Goal: Communication & Community: Answer question/provide support

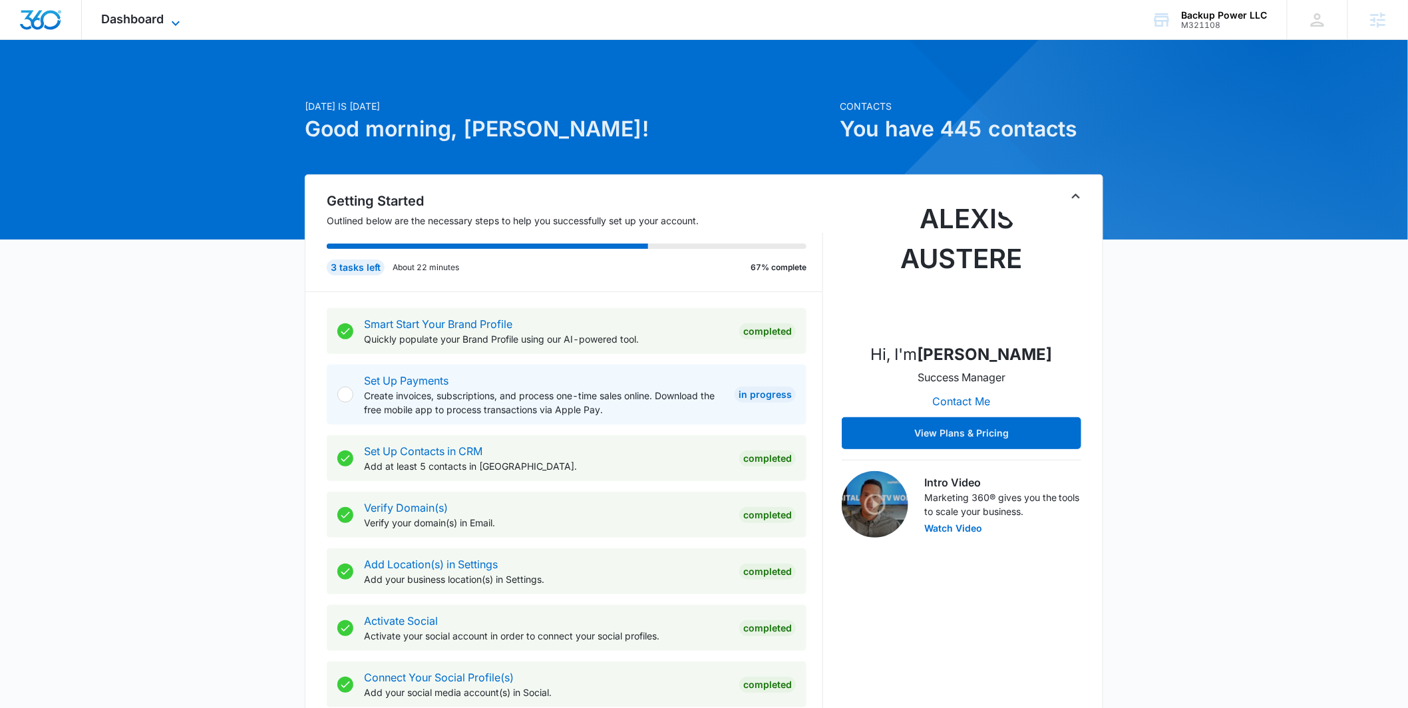
click at [108, 15] on span "Dashboard" at bounding box center [133, 19] width 63 height 14
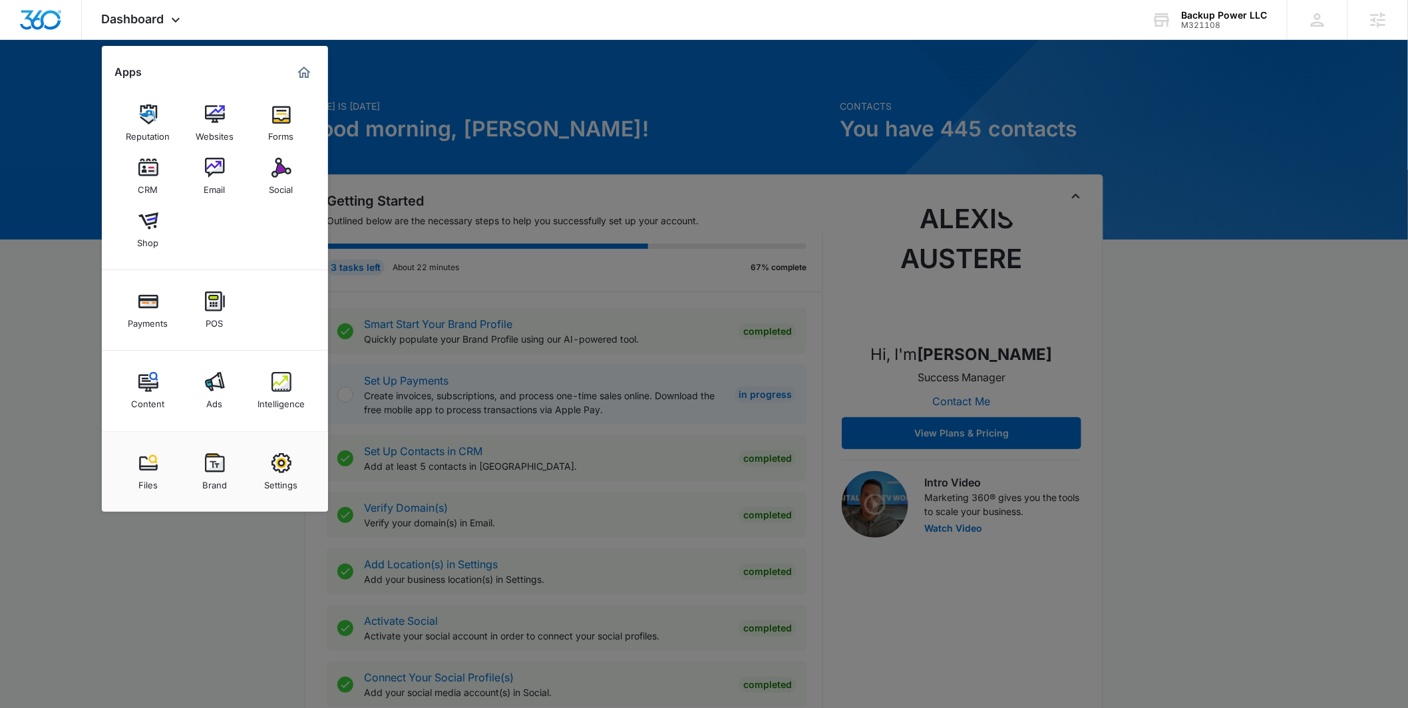
drag, startPoint x: 371, startPoint y: 65, endPoint x: 479, endPoint y: 41, distance: 109.8
click at [373, 64] on div at bounding box center [704, 354] width 1408 height 708
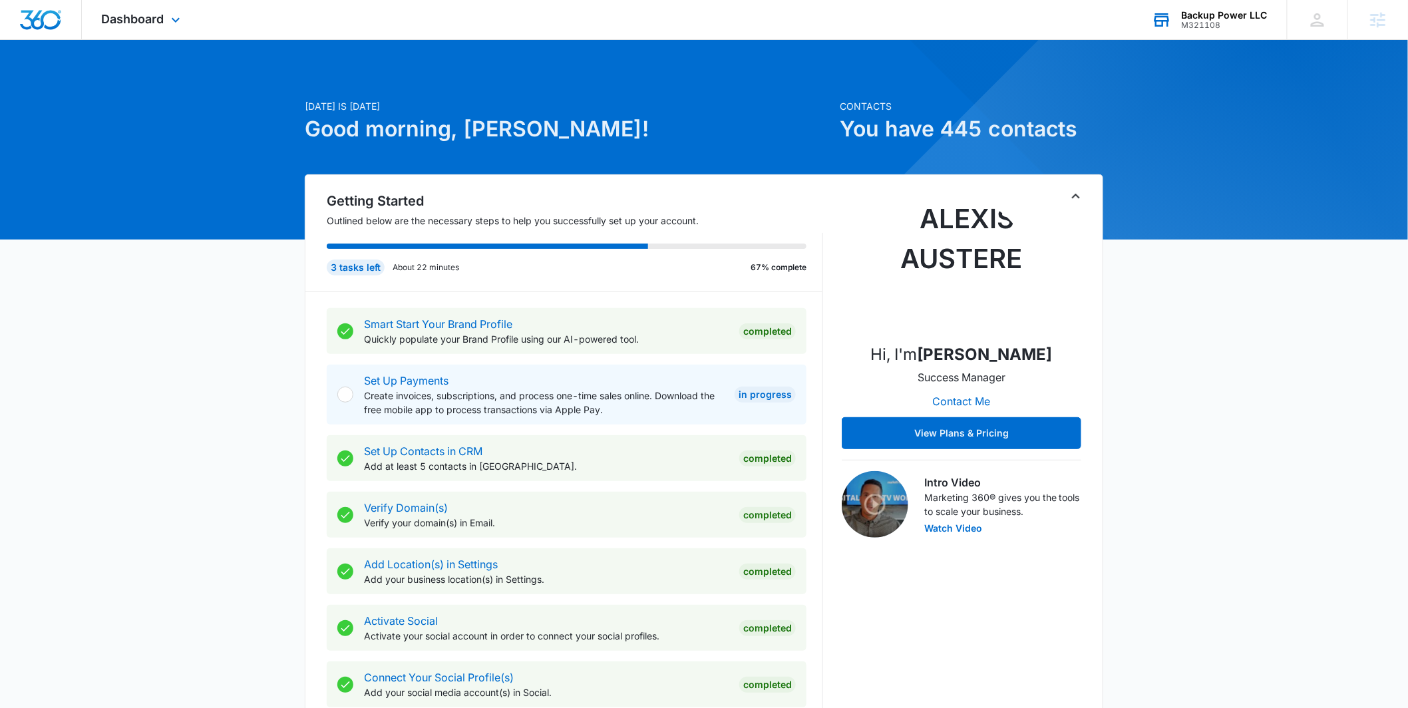
click at [1235, 13] on div "Backup Power LLC" at bounding box center [1225, 15] width 86 height 11
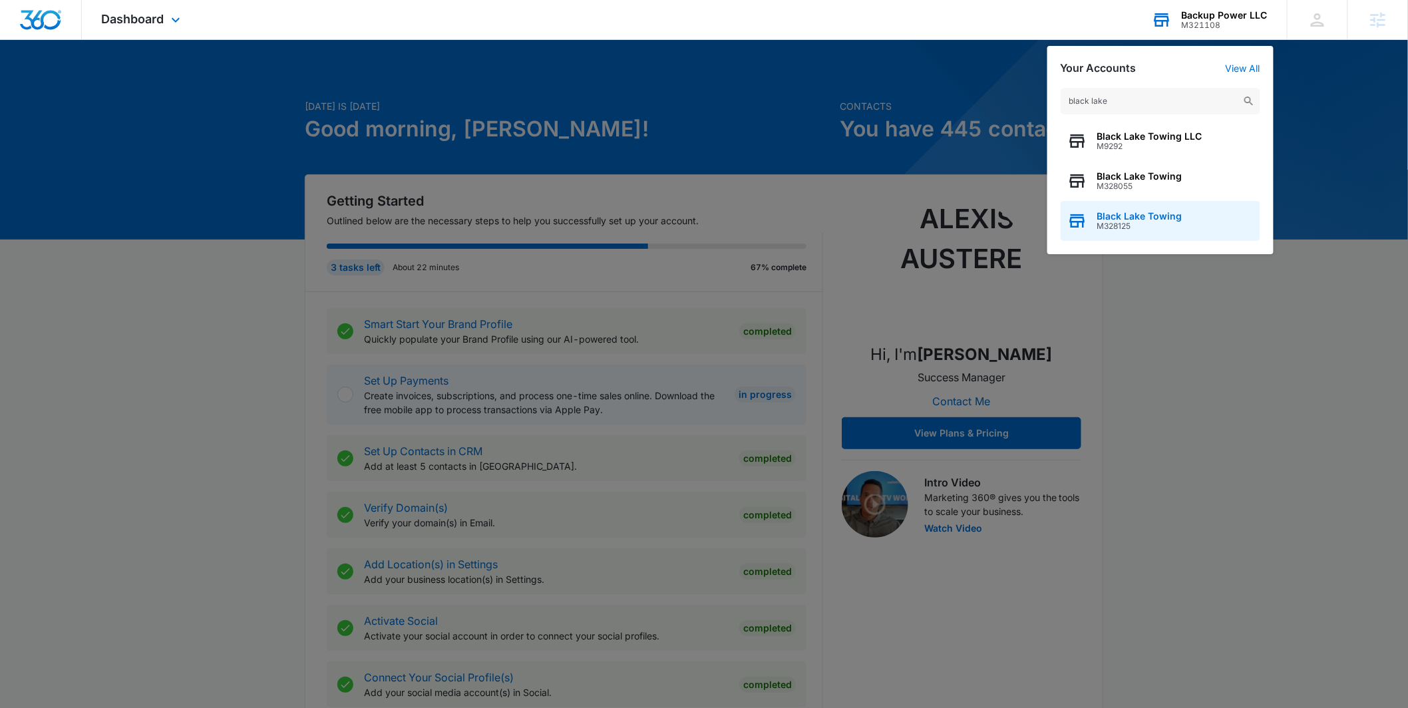
type input "black lake"
click at [1135, 218] on span "Black Lake Towing" at bounding box center [1140, 216] width 85 height 11
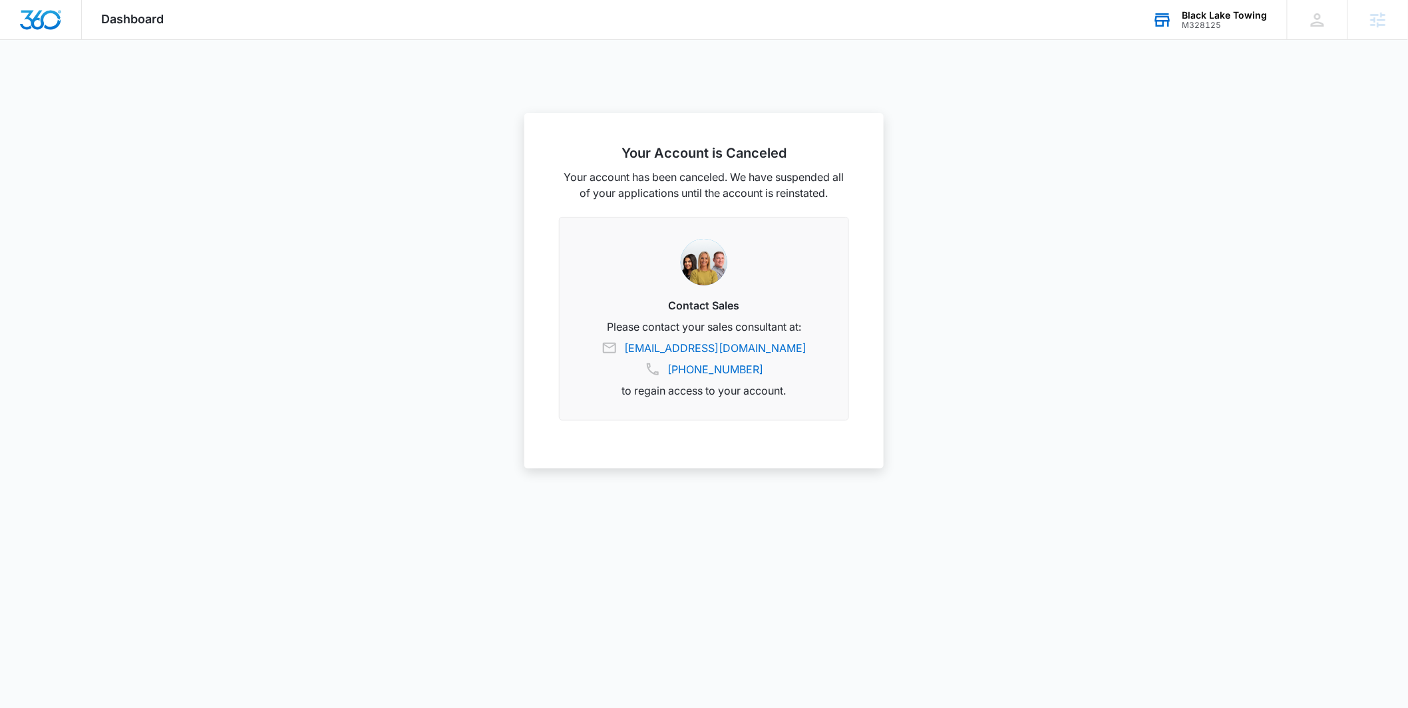
click at [1223, 19] on div "Black Lake Towing" at bounding box center [1225, 15] width 85 height 11
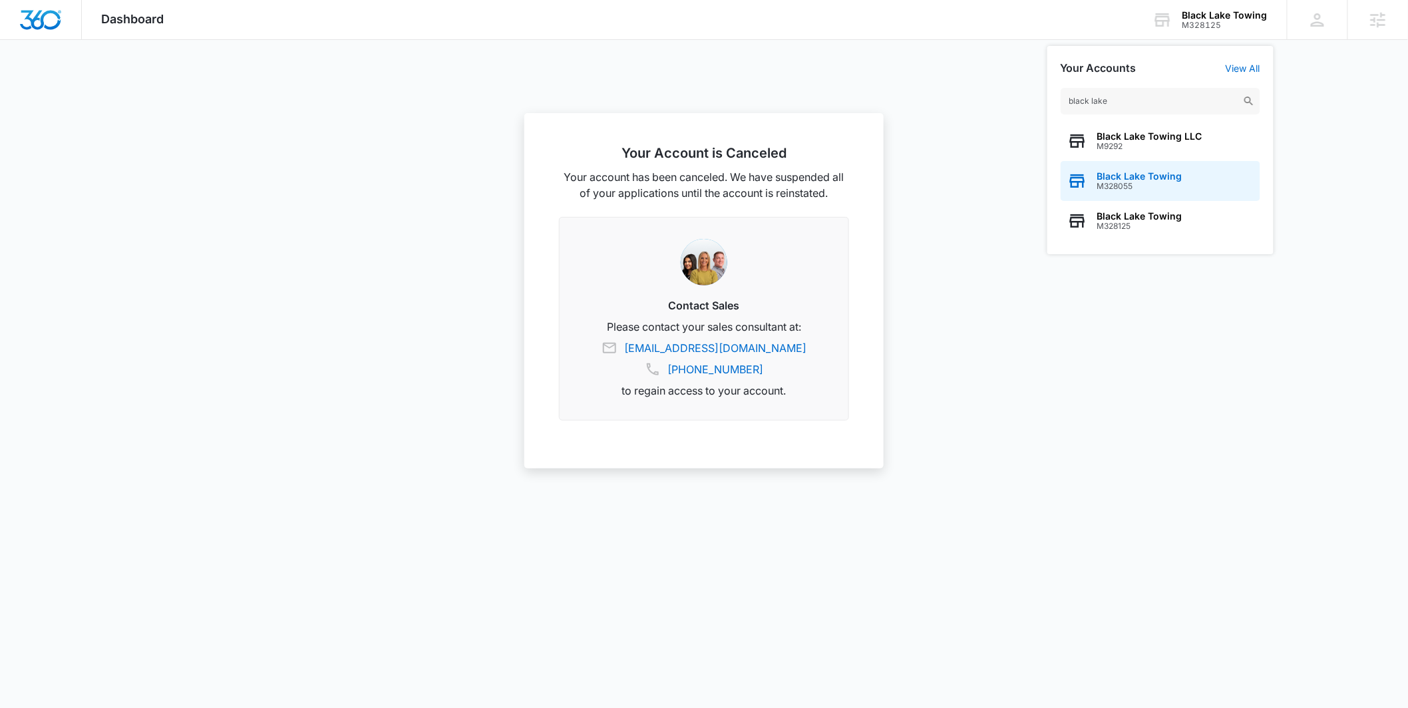
type input "black lake"
click at [1155, 182] on span "M328055" at bounding box center [1140, 186] width 85 height 9
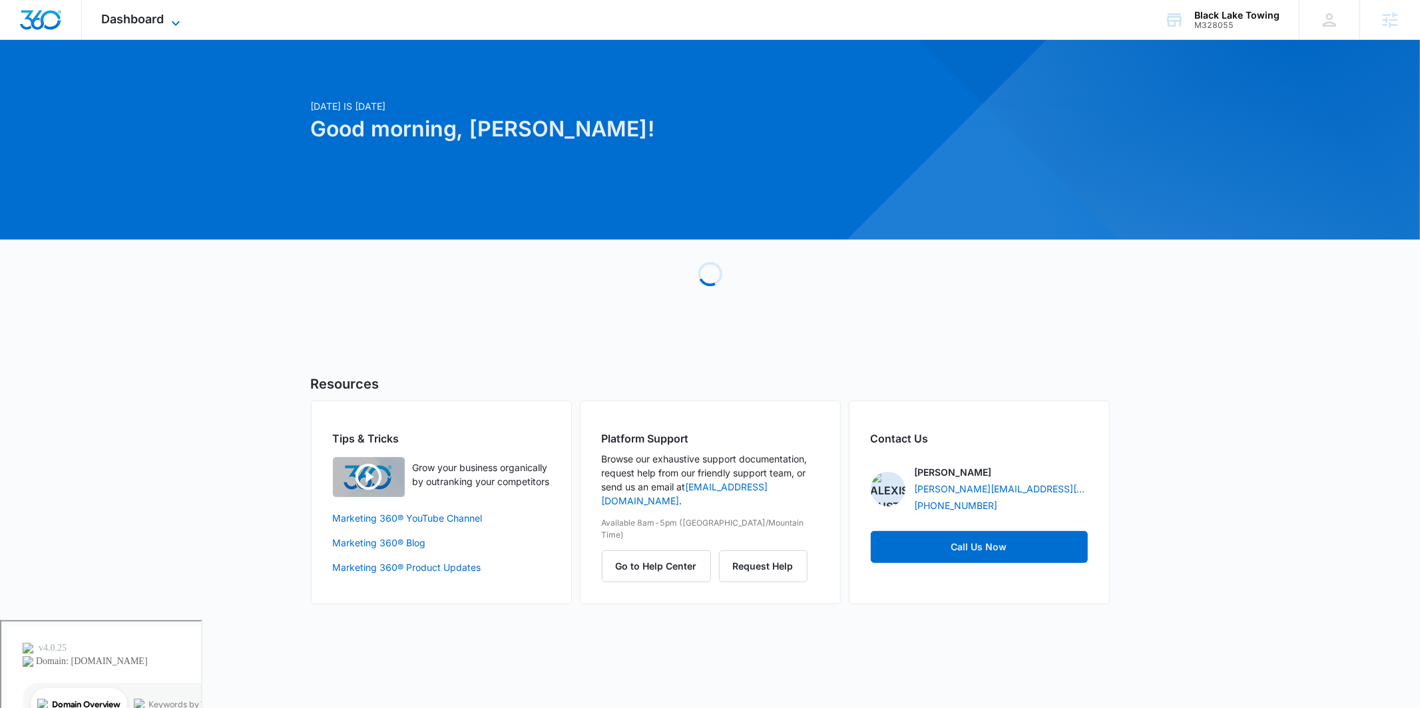
click at [130, 13] on span "Dashboard" at bounding box center [133, 19] width 63 height 14
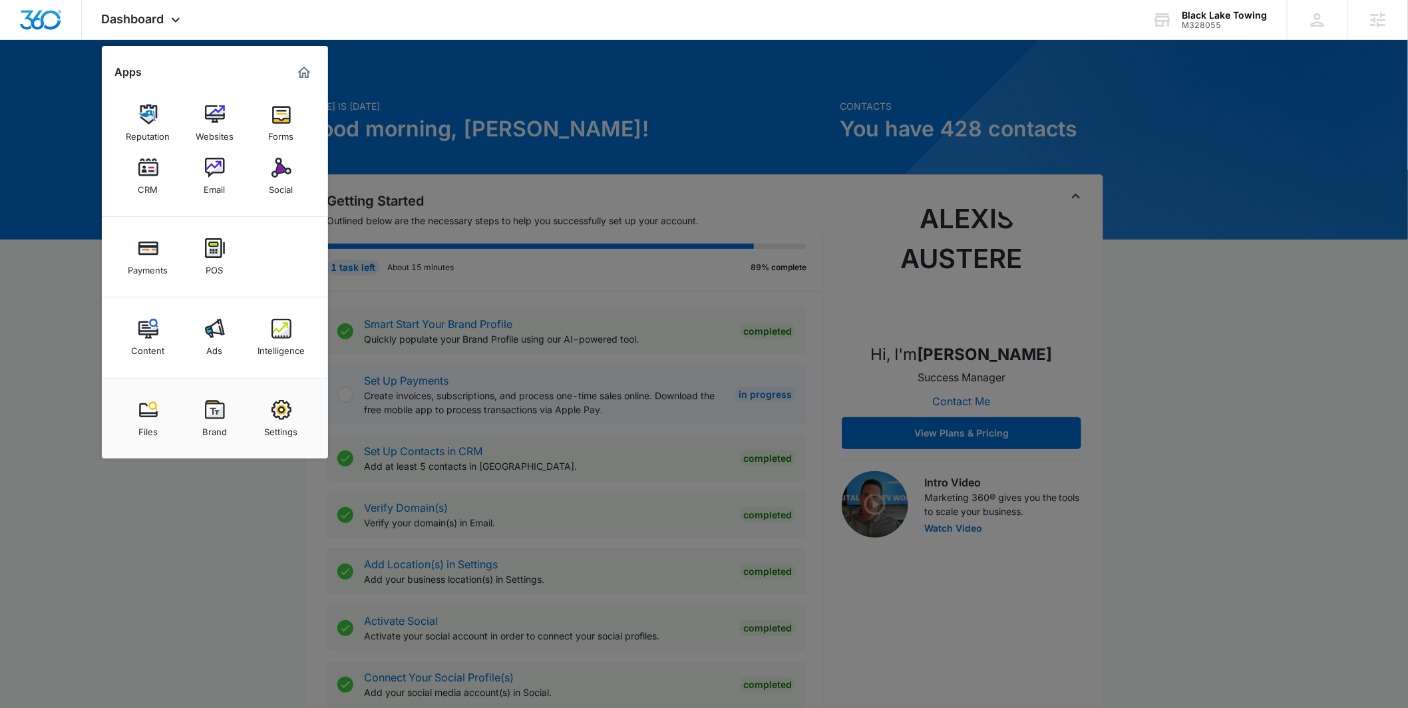
click at [272, 322] on img at bounding box center [282, 329] width 20 height 20
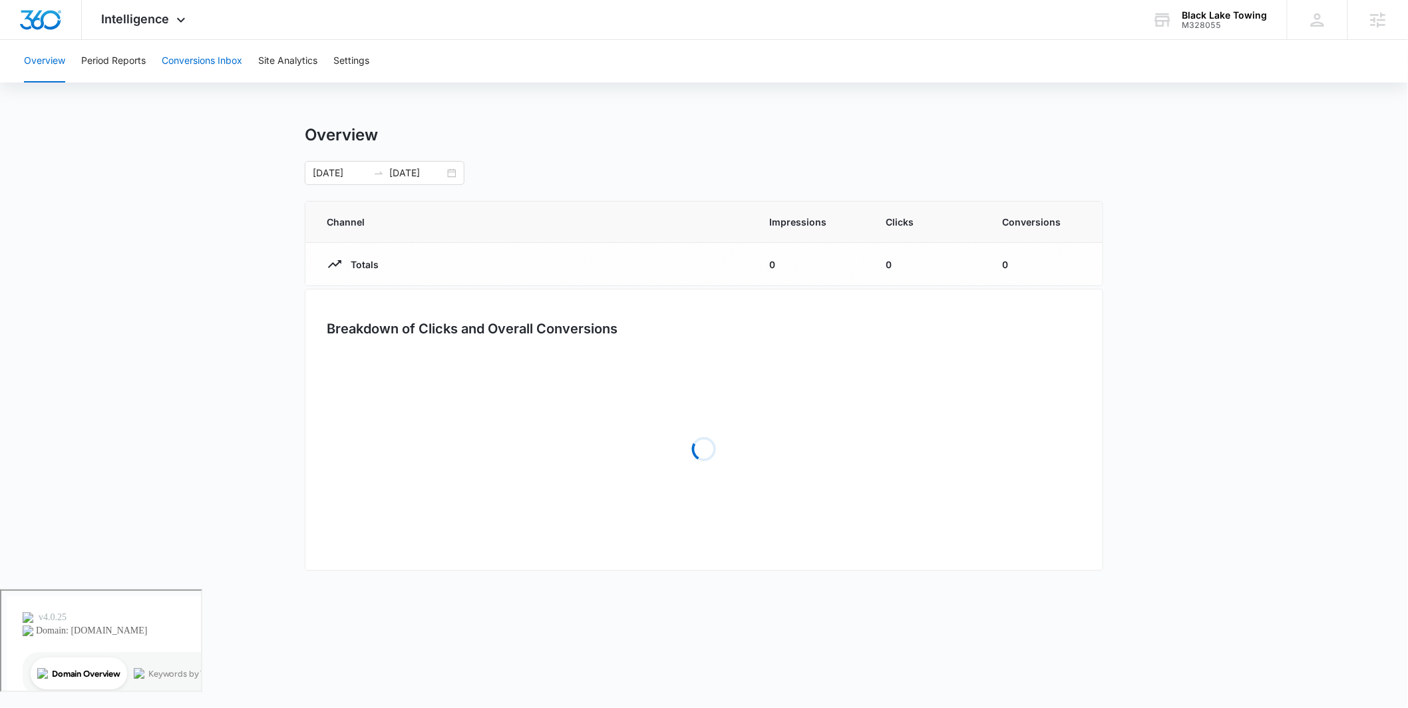
click at [207, 67] on button "Conversions Inbox" at bounding box center [202, 61] width 81 height 43
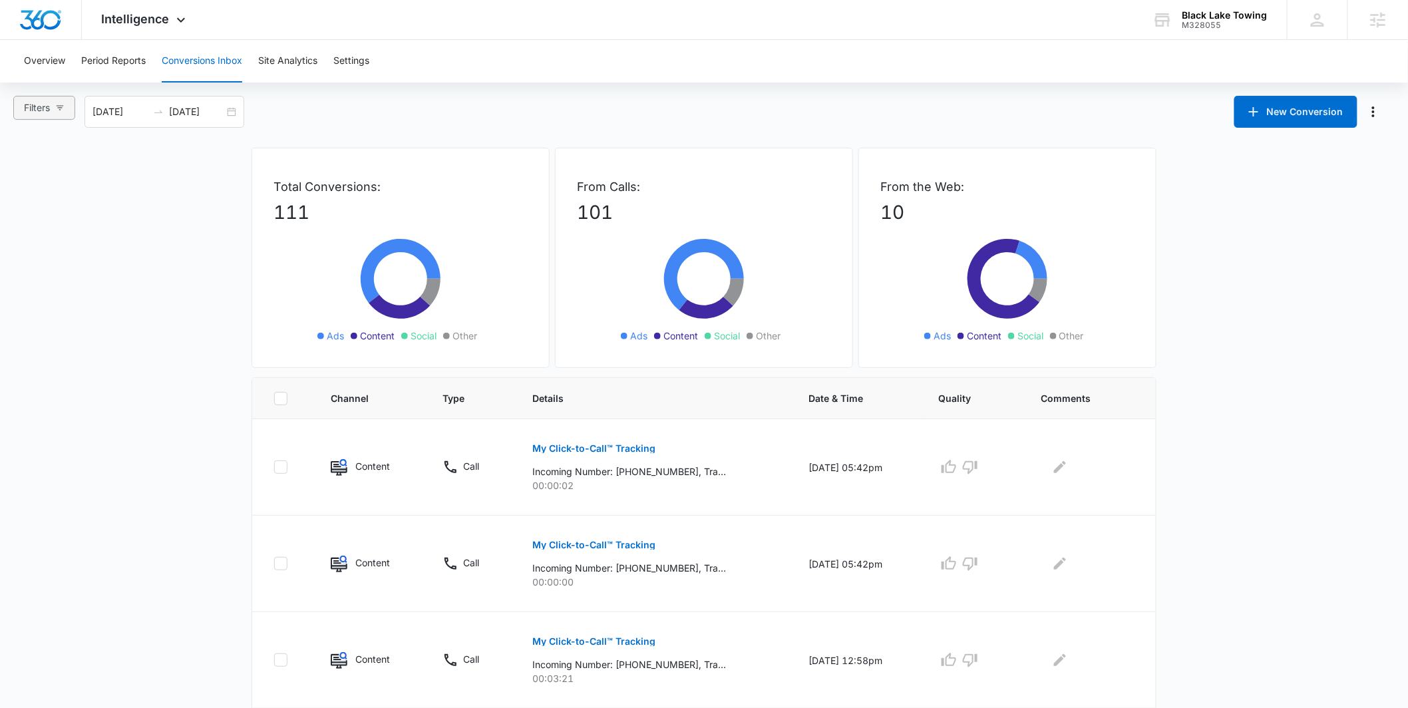
click at [63, 116] on button "Filters" at bounding box center [44, 108] width 62 height 24
click at [64, 173] on label "Ads" at bounding box center [58, 171] width 75 height 20
click at [31, 173] on input "Ads" at bounding box center [26, 177] width 11 height 11
radio input "true"
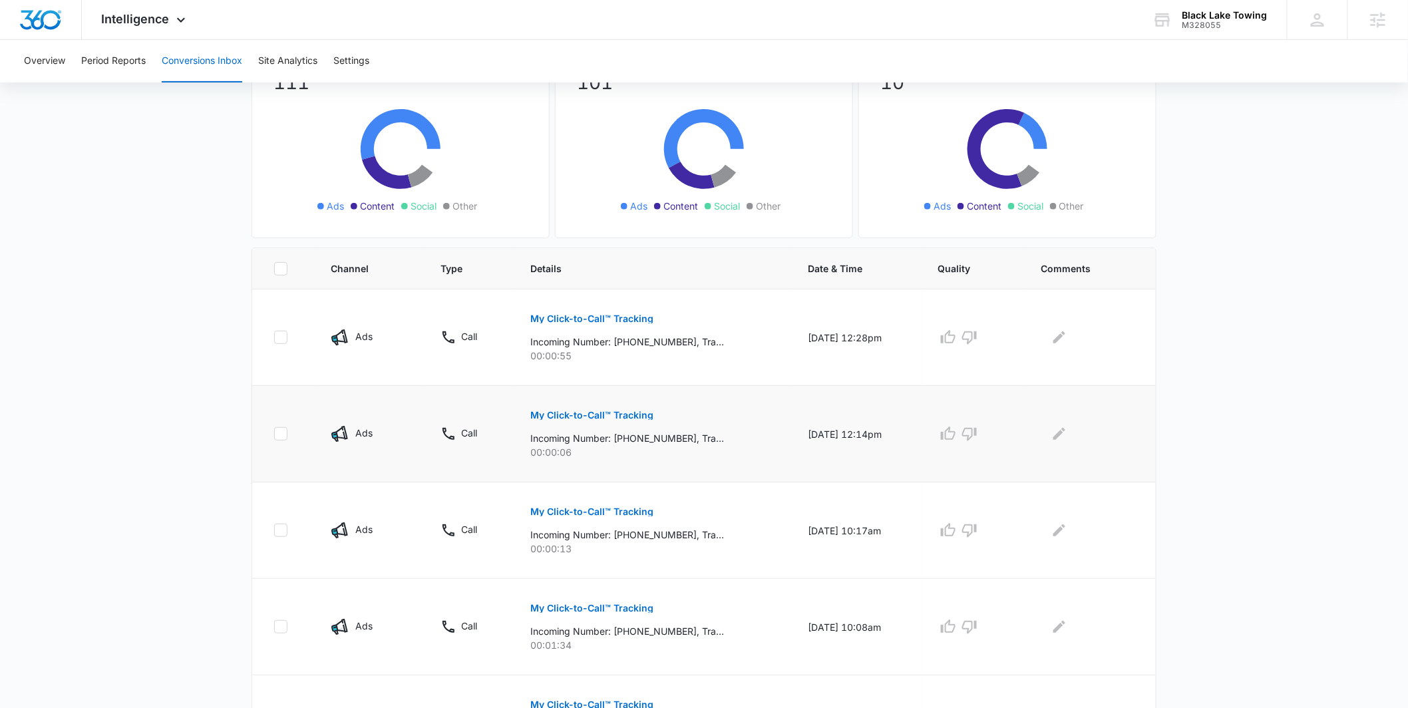
scroll to position [130, 0]
click at [561, 315] on p "My Click-to-Call™ Tracking" at bounding box center [591, 317] width 123 height 9
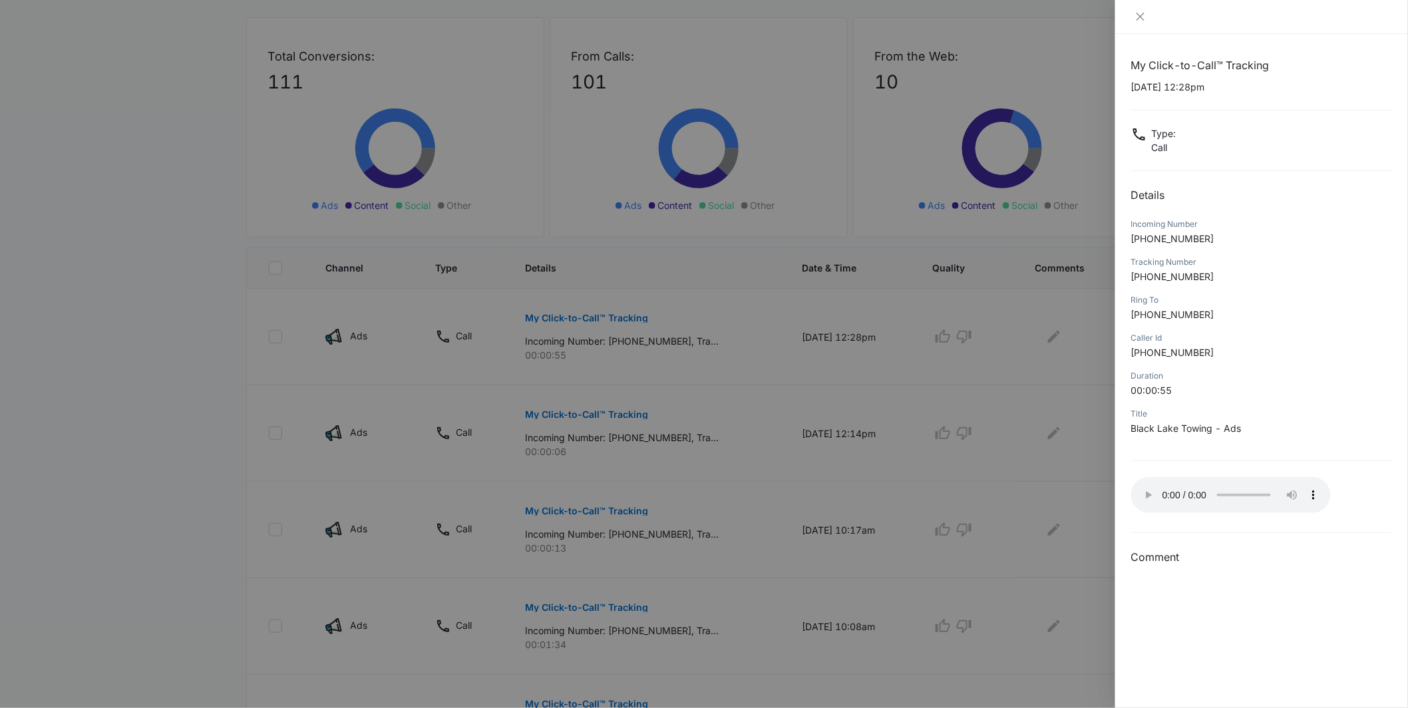
click at [1008, 424] on div at bounding box center [704, 354] width 1408 height 708
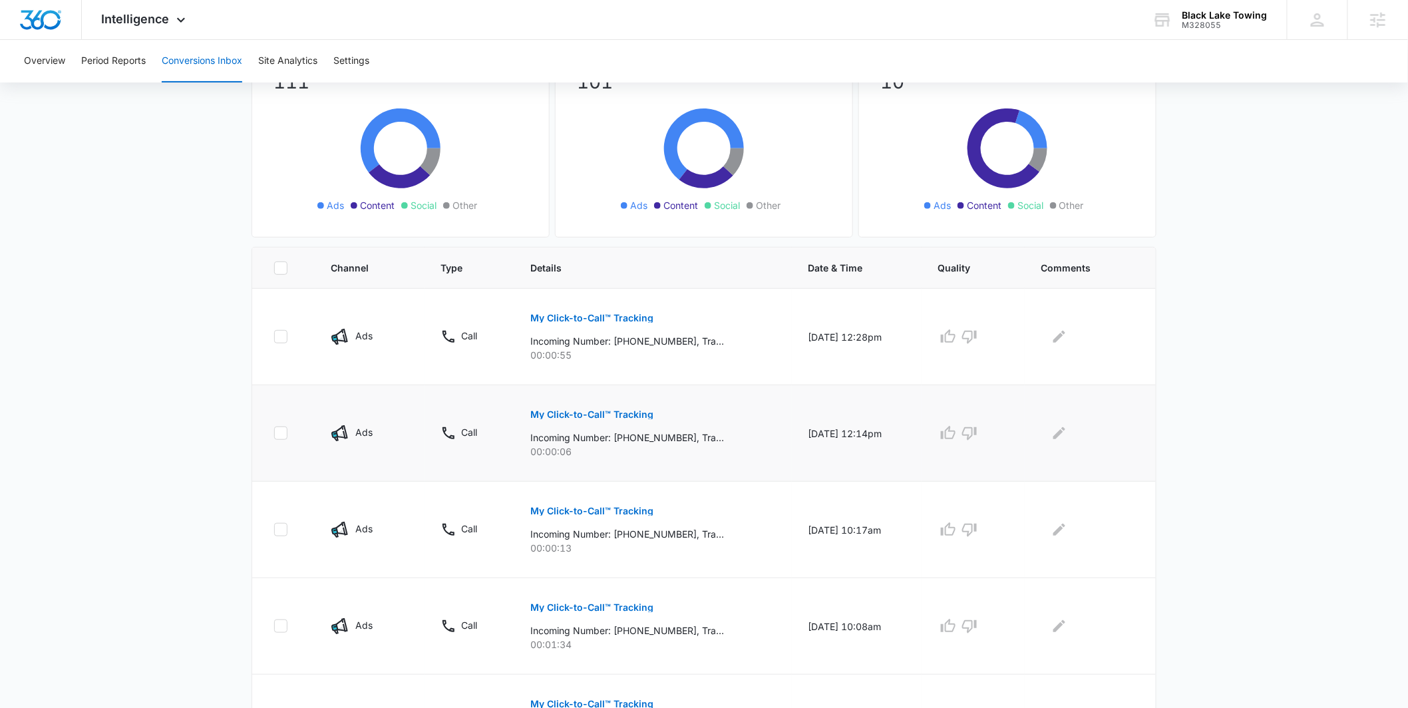
click at [600, 411] on p "My Click-to-Call™ Tracking" at bounding box center [591, 414] width 123 height 9
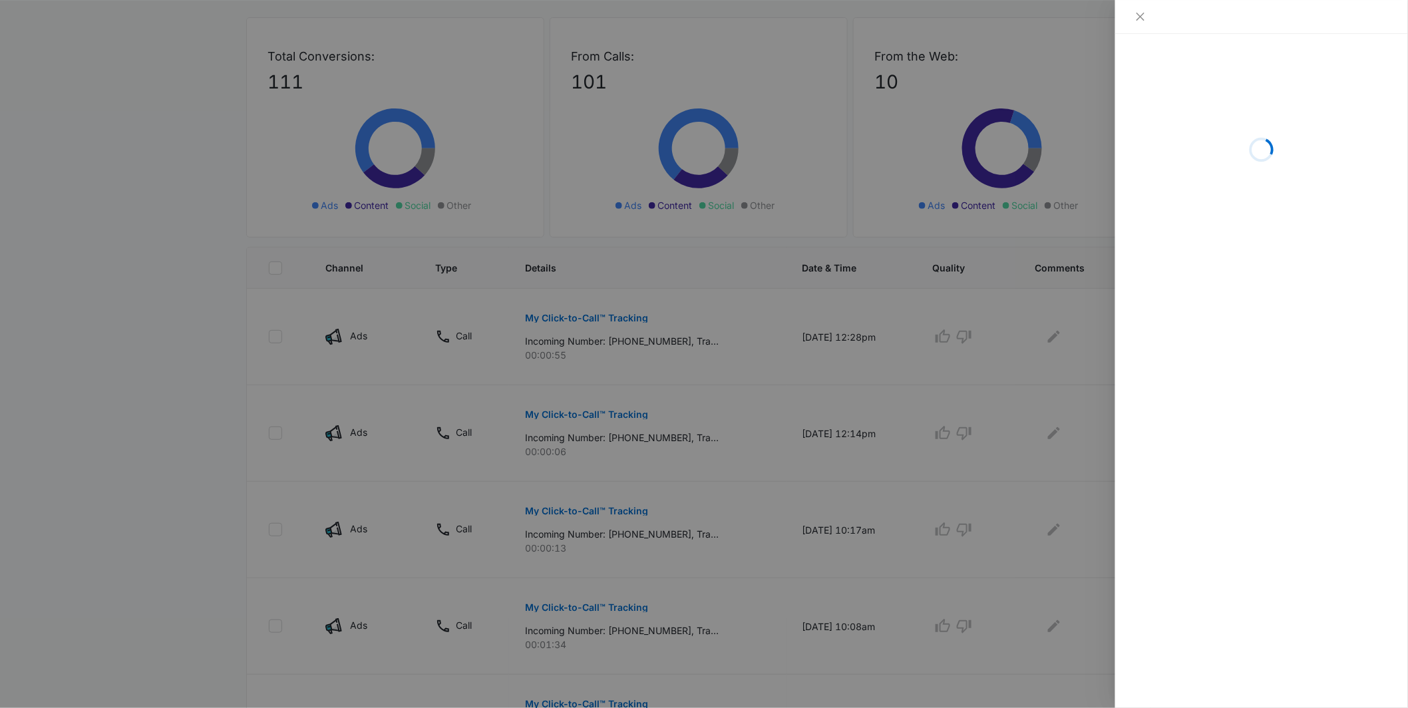
click at [845, 353] on div at bounding box center [704, 354] width 1408 height 708
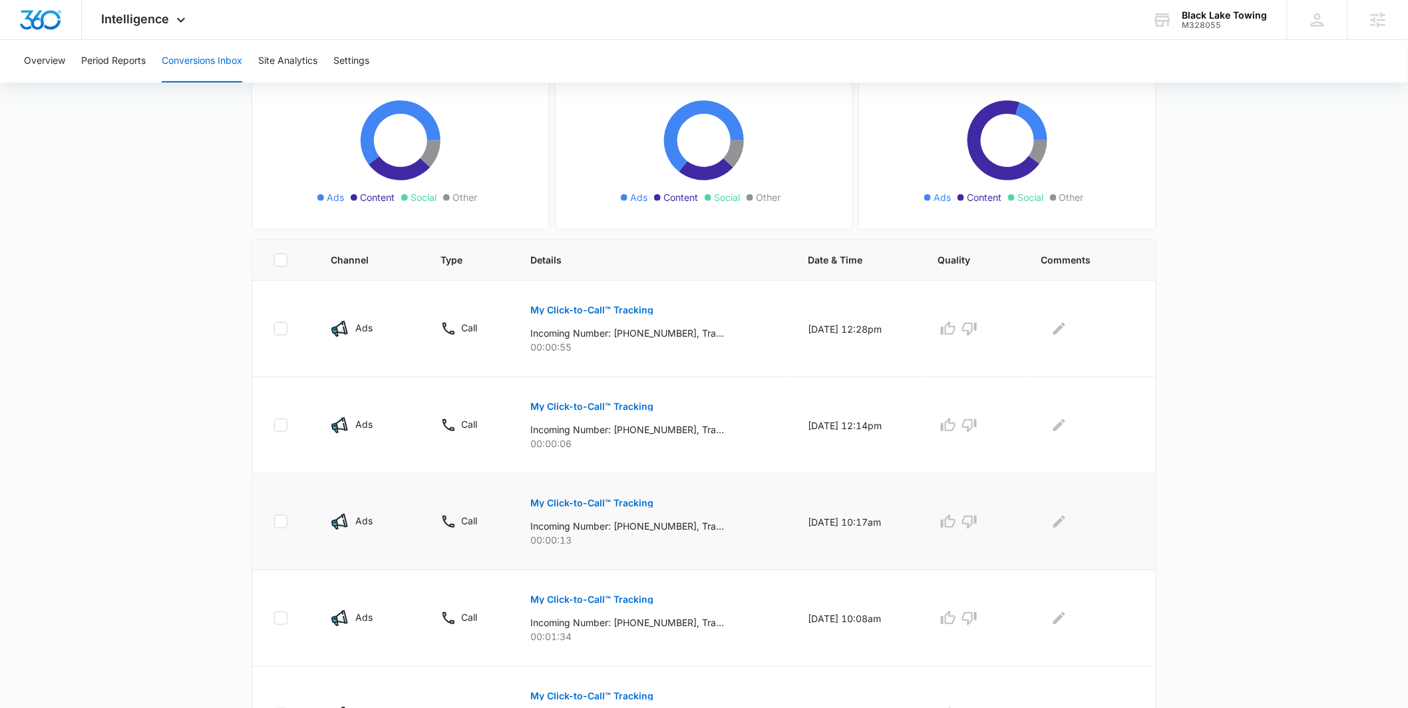
scroll to position [240, 0]
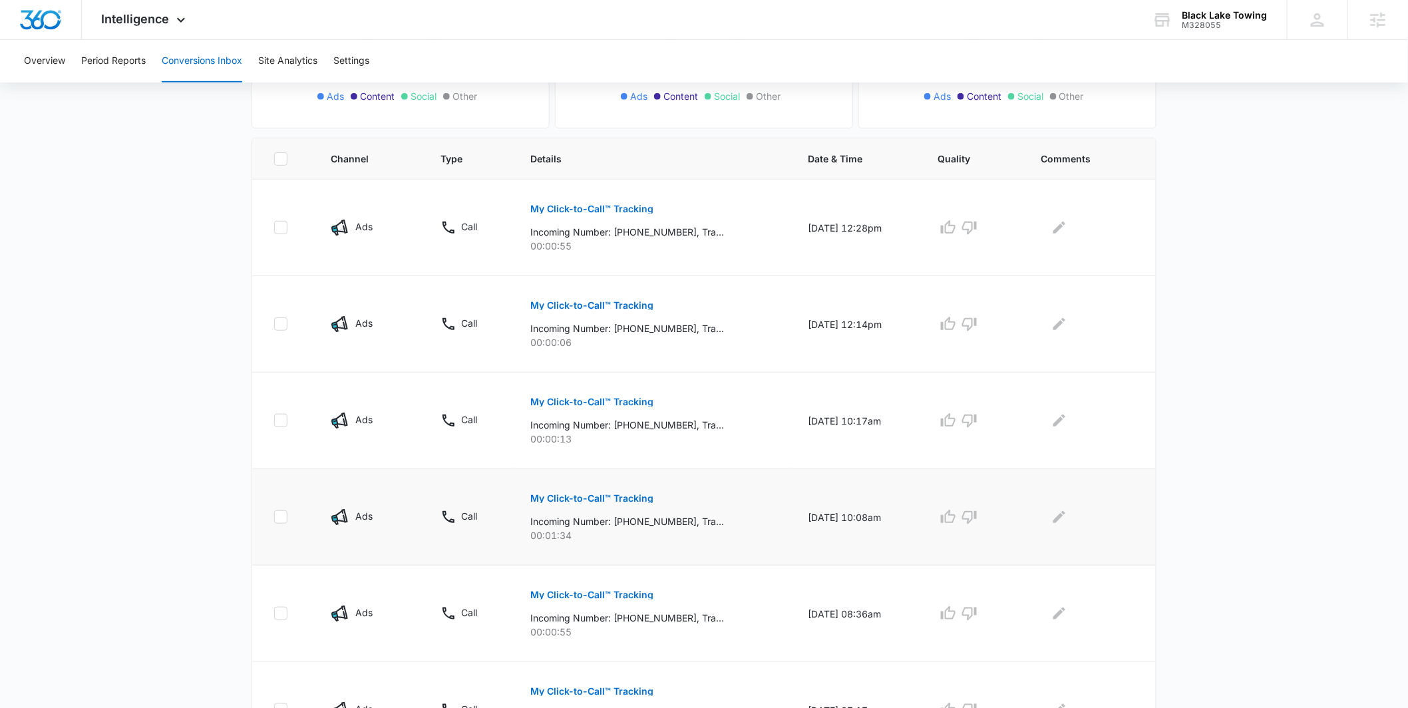
click at [634, 499] on p "My Click-to-Call™ Tracking" at bounding box center [591, 498] width 123 height 9
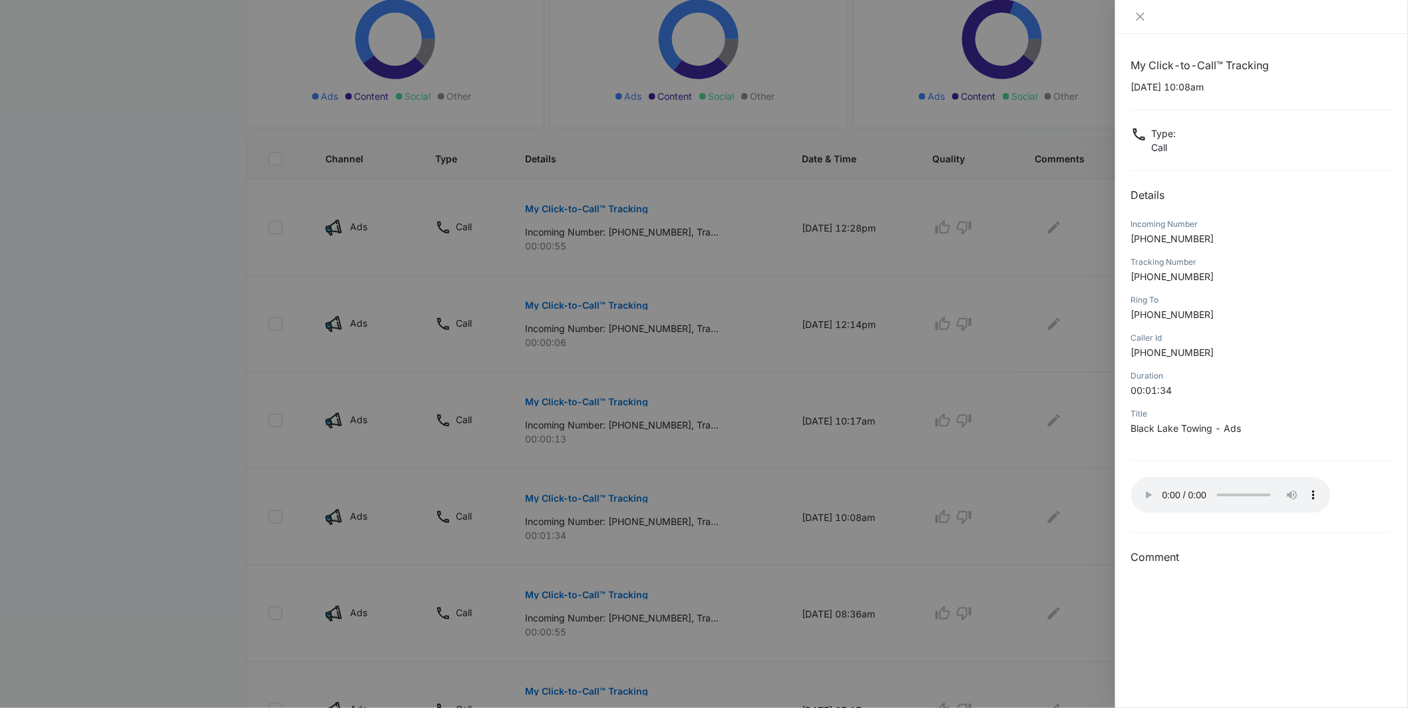
click at [998, 499] on div at bounding box center [704, 354] width 1408 height 708
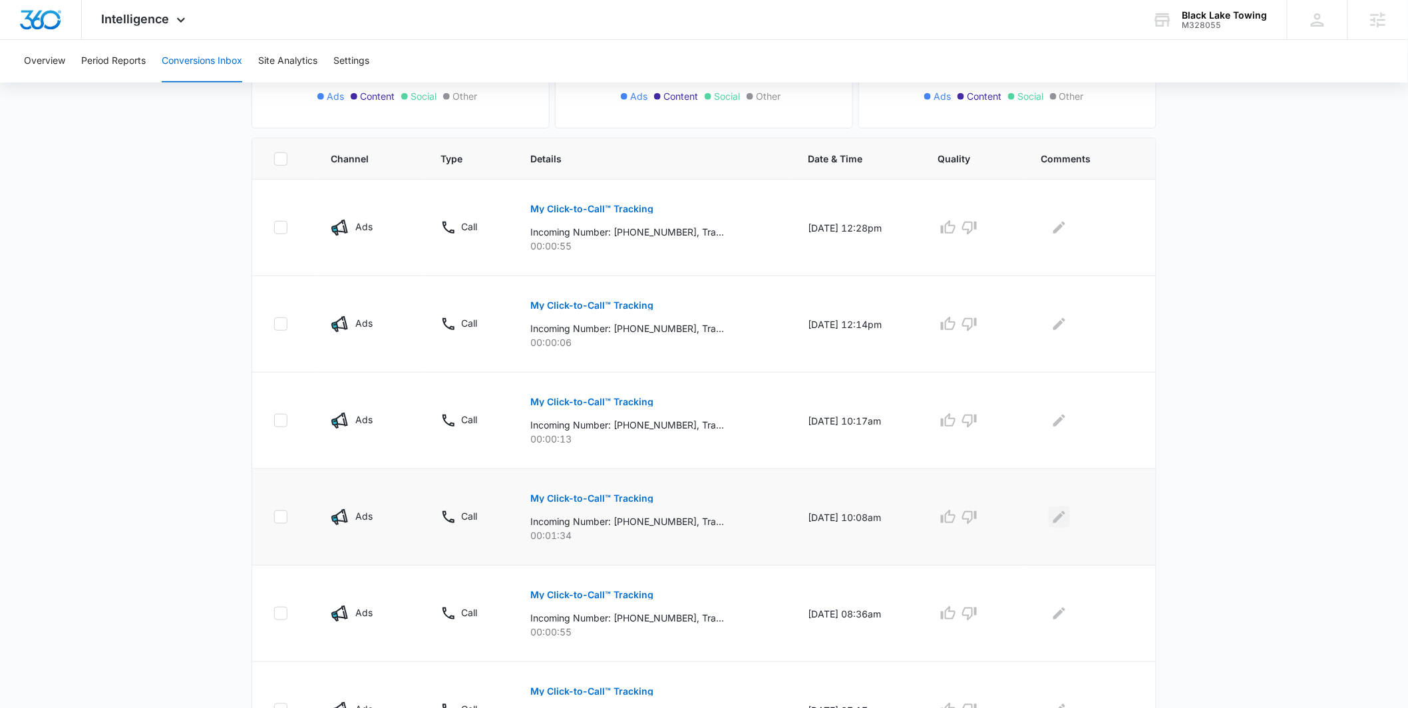
click at [1068, 520] on icon "Edit Comments" at bounding box center [1060, 517] width 16 height 16
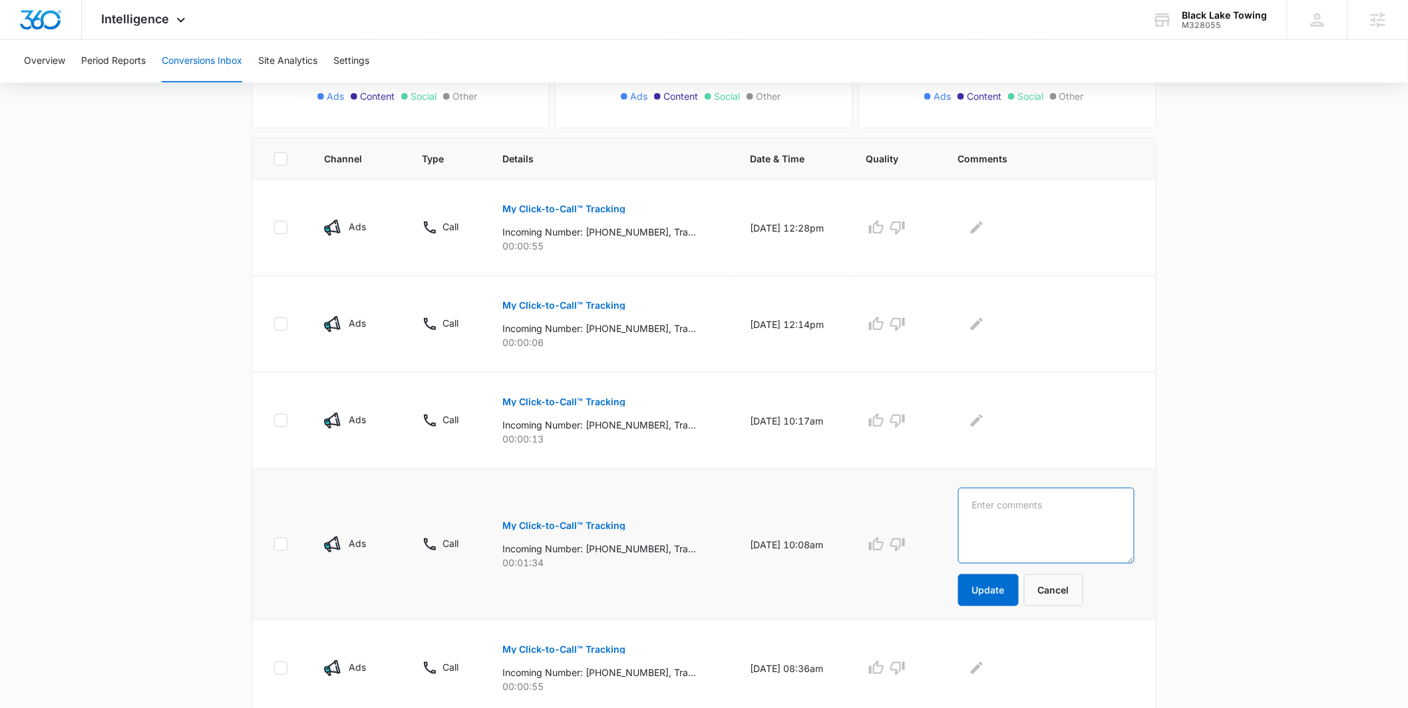
click at [1057, 516] on textarea at bounding box center [1046, 526] width 176 height 76
type textarea "said they were going to call back towing"
click at [1016, 596] on button "Update" at bounding box center [988, 590] width 61 height 32
click at [885, 543] on icon "button" at bounding box center [877, 544] width 16 height 16
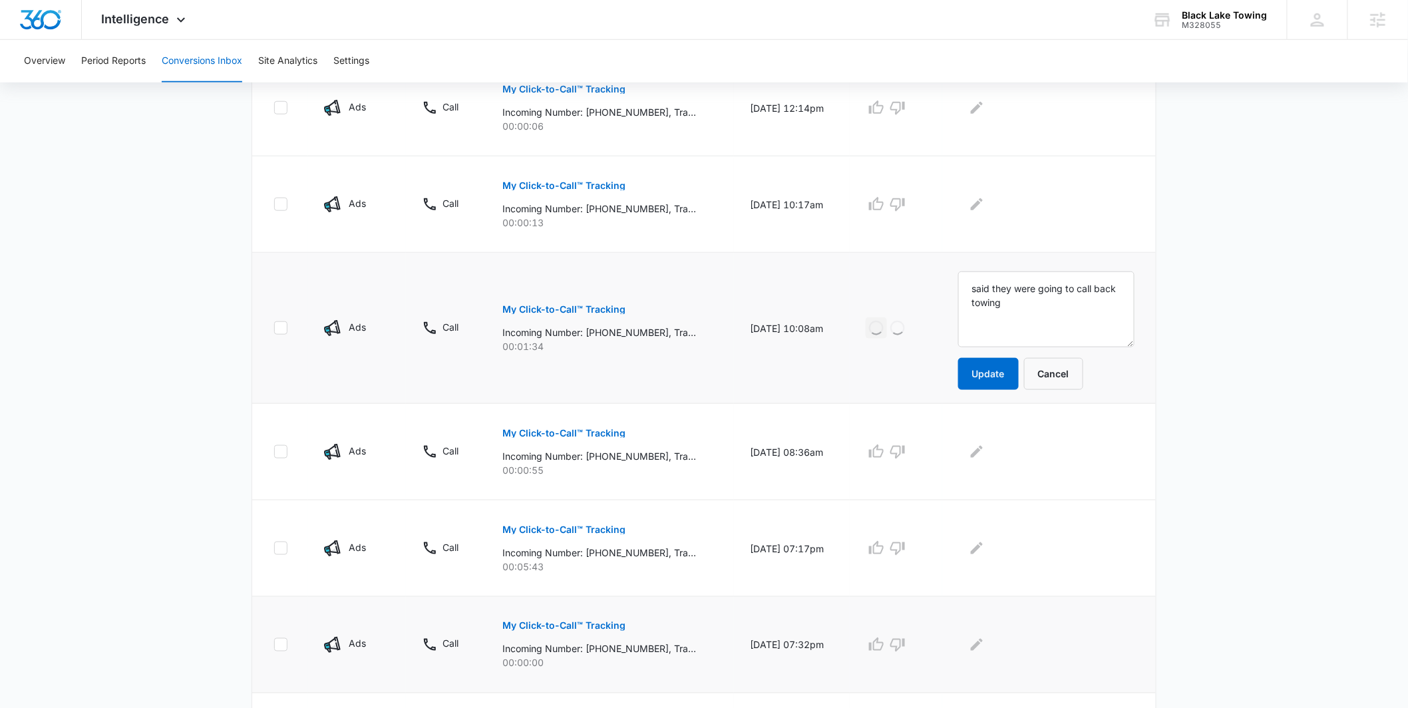
scroll to position [546, 0]
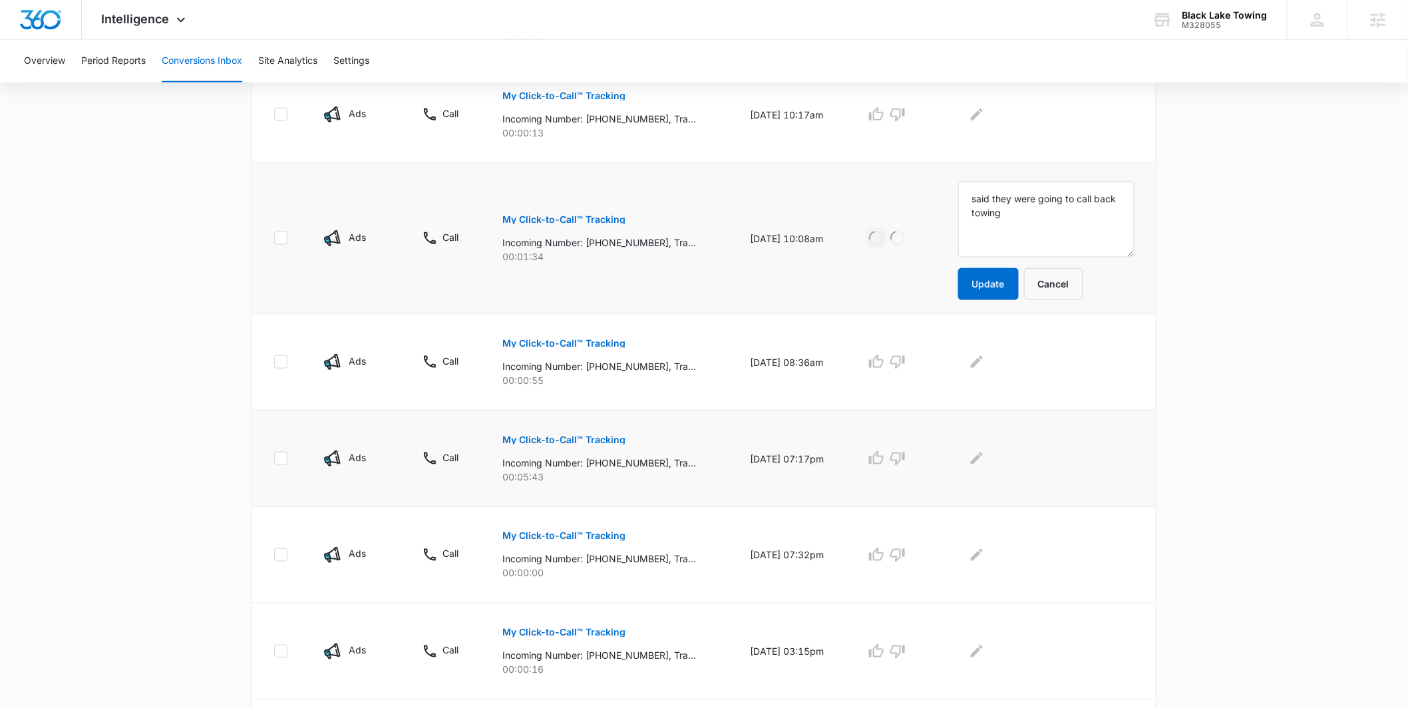
click at [557, 438] on p "My Click-to-Call™ Tracking" at bounding box center [564, 439] width 123 height 9
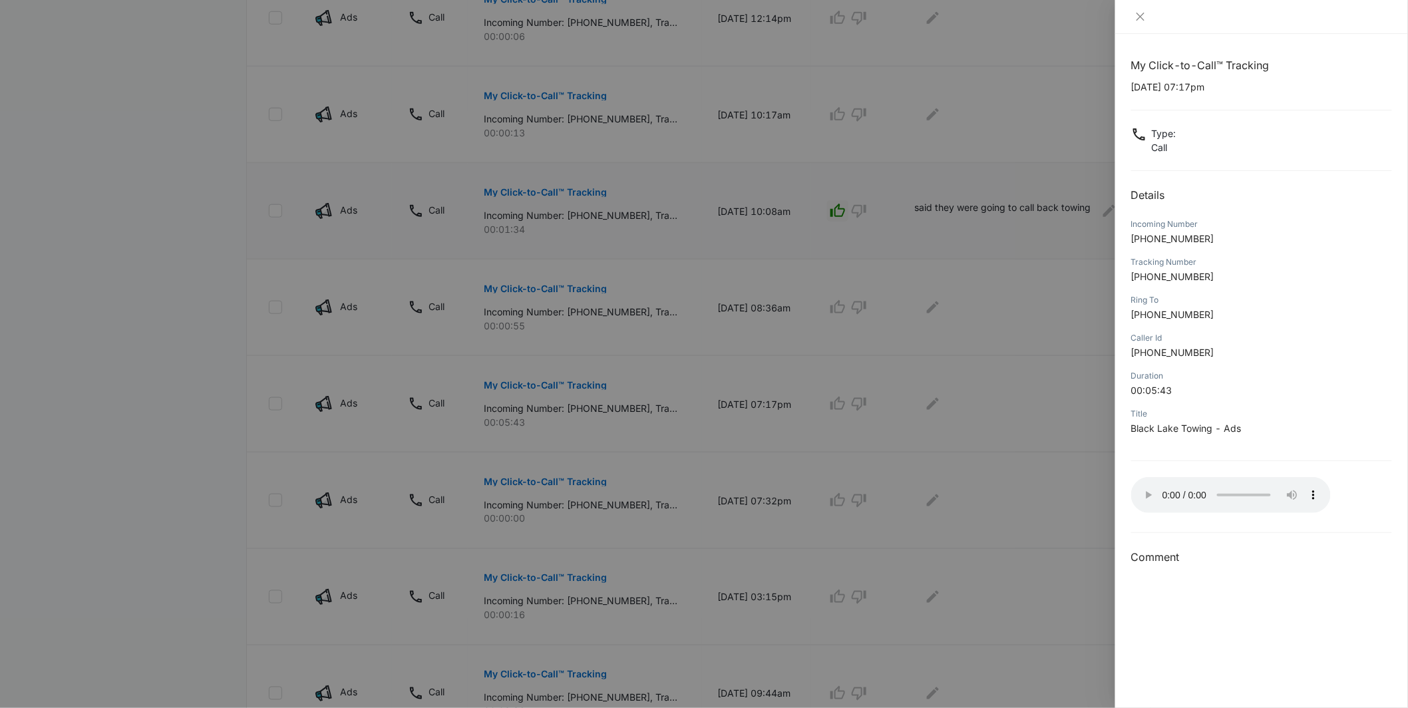
drag, startPoint x: 809, startPoint y: 294, endPoint x: 819, endPoint y: 296, distance: 9.5
click at [815, 298] on div at bounding box center [704, 354] width 1408 height 708
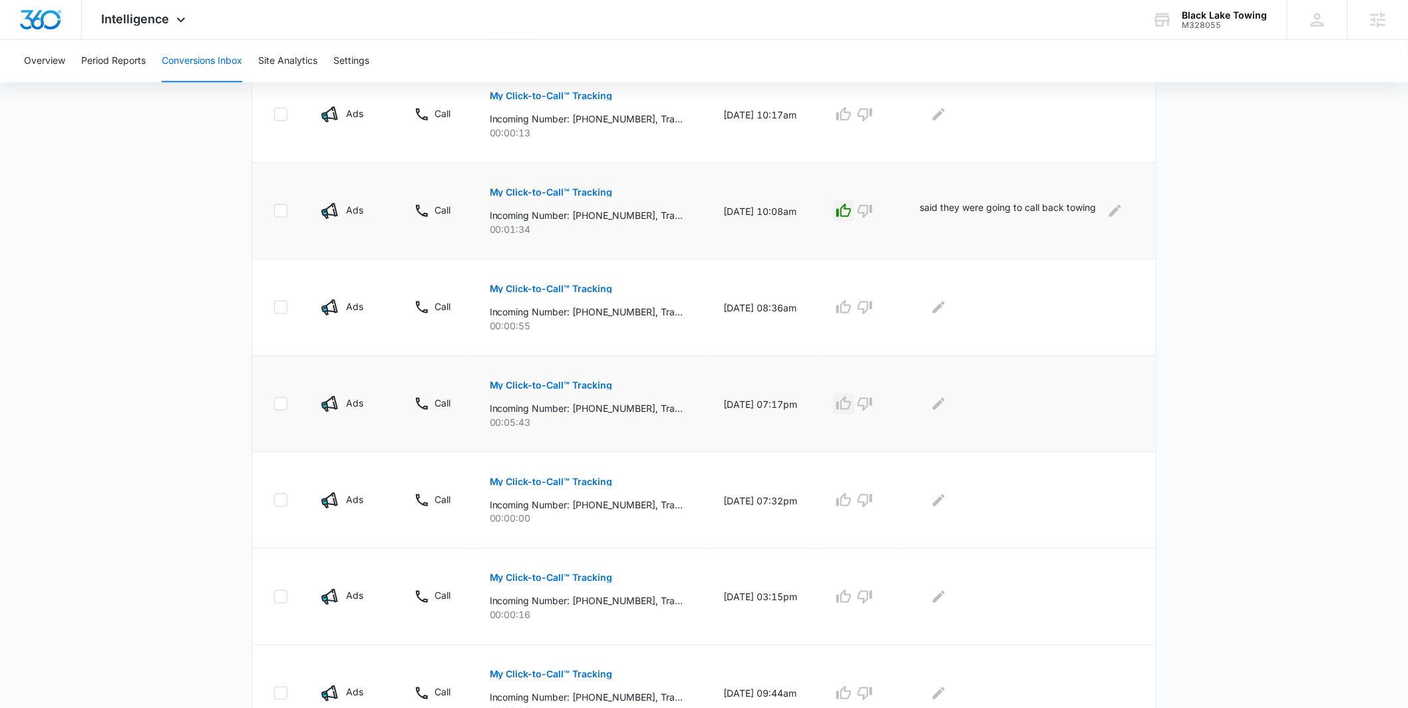
click at [852, 402] on icon "button" at bounding box center [844, 404] width 16 height 16
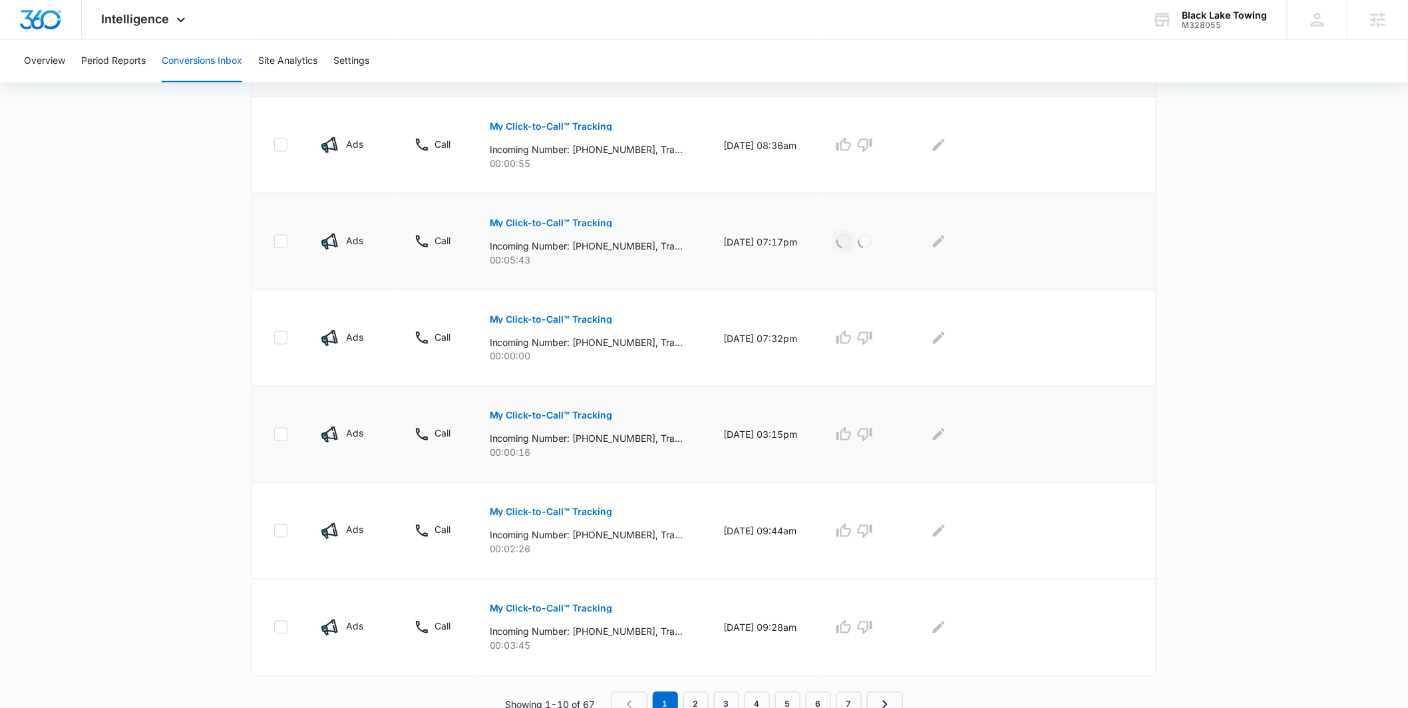
scroll to position [717, 0]
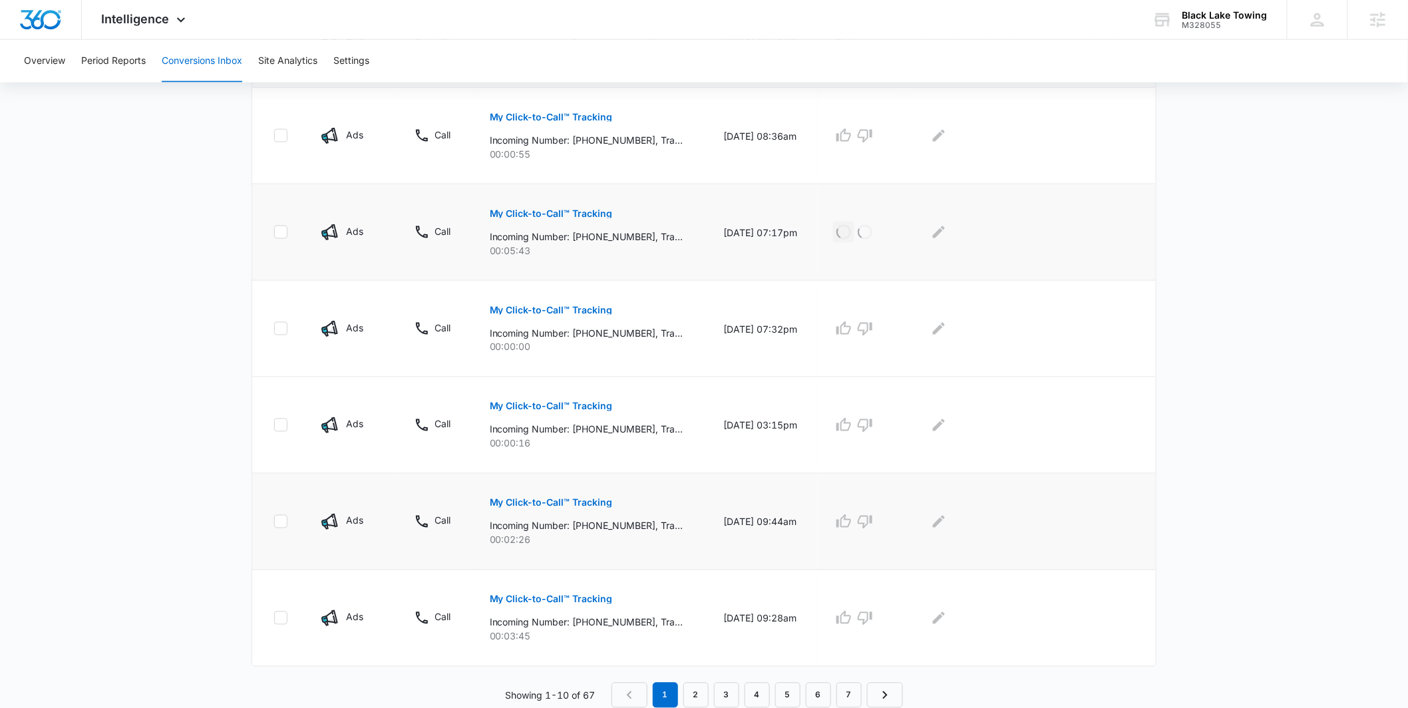
click at [556, 506] on p "My Click-to-Call™ Tracking" at bounding box center [551, 503] width 123 height 9
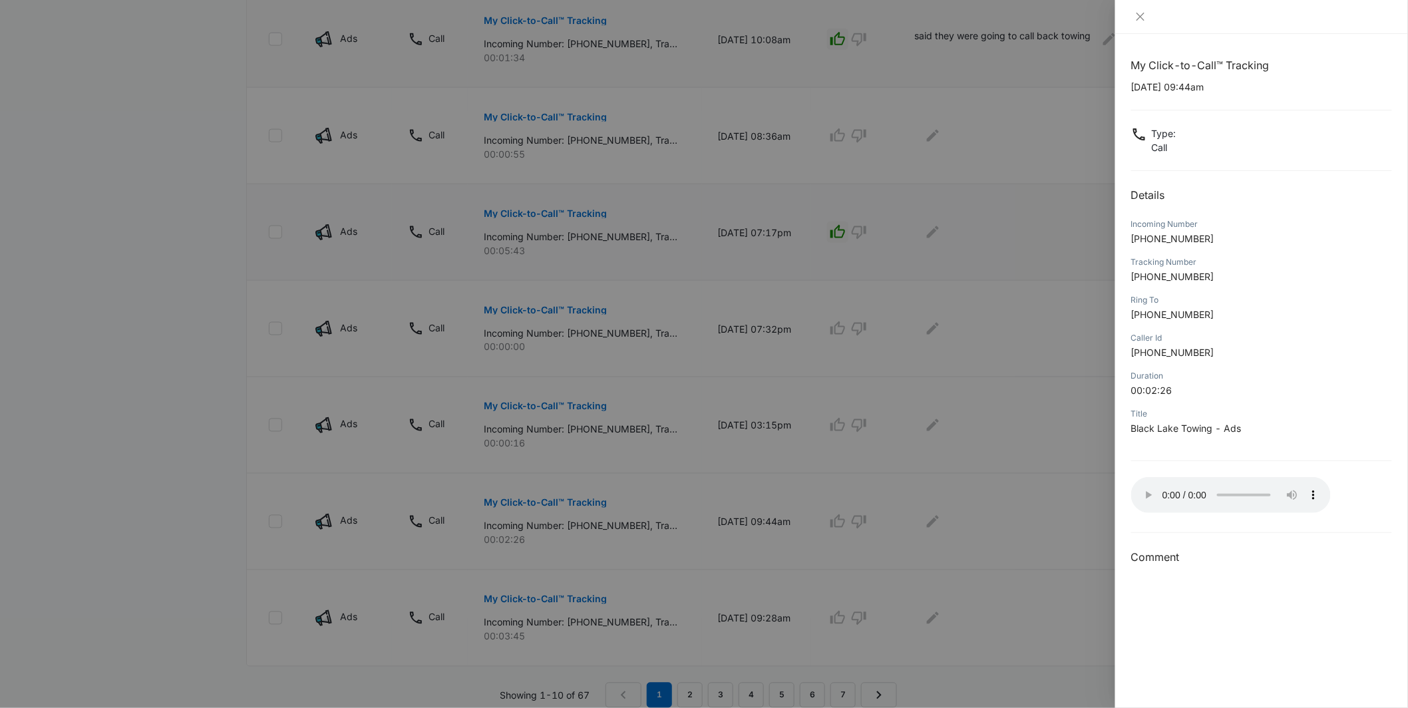
click at [761, 457] on div at bounding box center [704, 354] width 1408 height 708
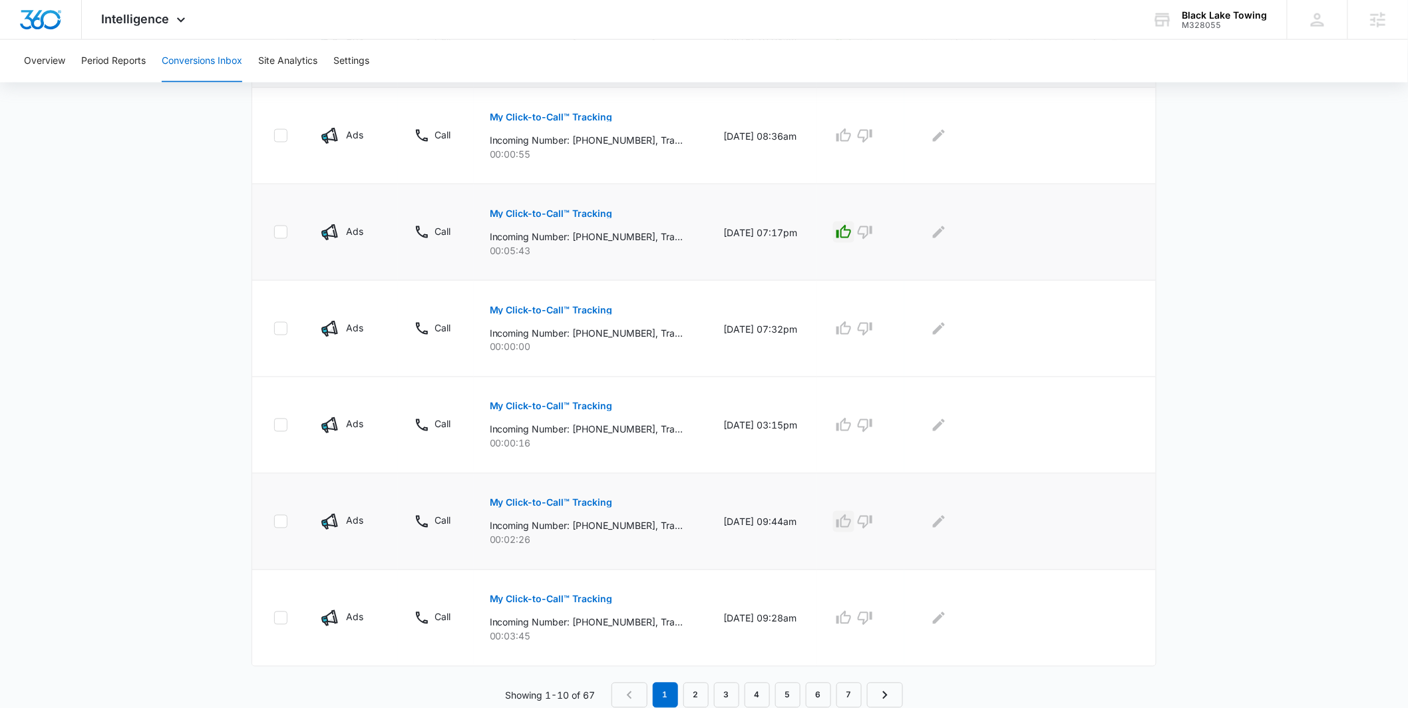
click at [851, 519] on icon "button" at bounding box center [844, 520] width 15 height 13
click at [940, 524] on icon "Edit Comments" at bounding box center [939, 522] width 12 height 12
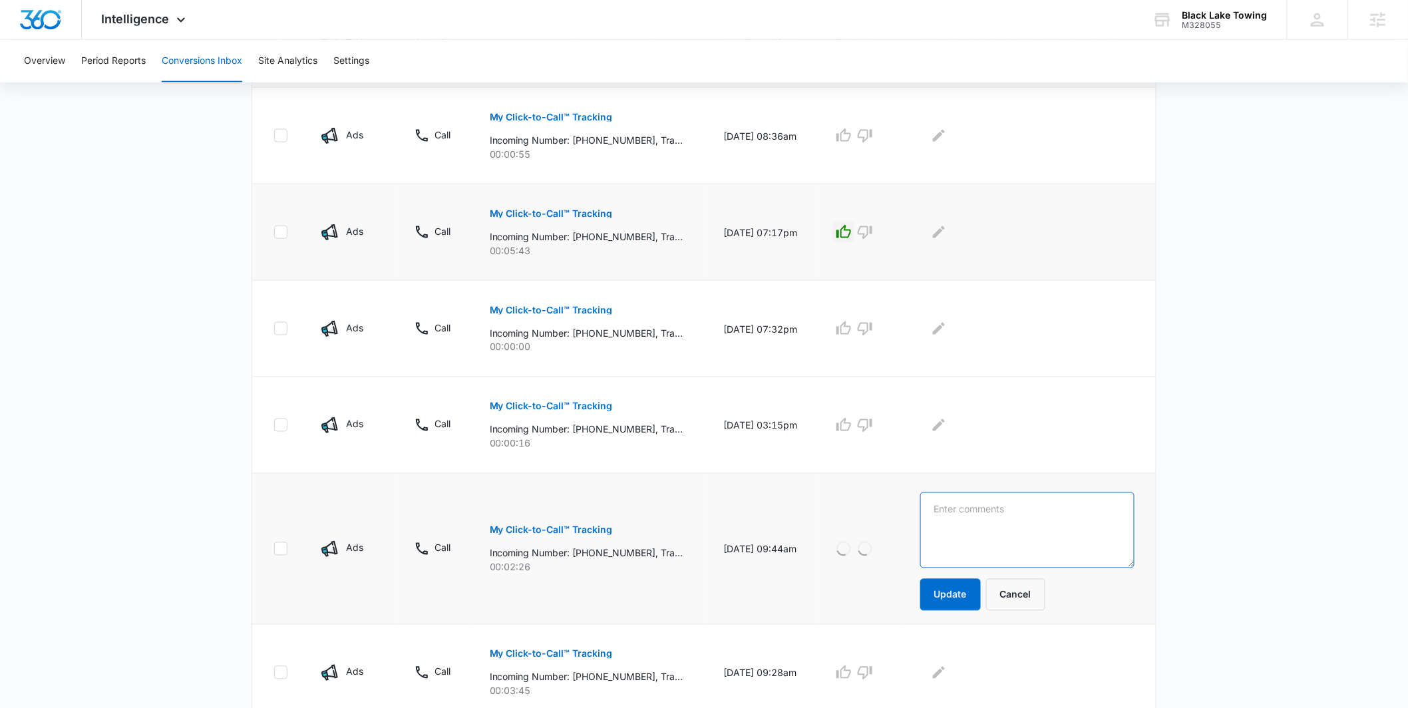
click at [970, 518] on textarea at bounding box center [1027, 531] width 214 height 76
type textarea "towing in tumwater"
drag, startPoint x: 939, startPoint y: 599, endPoint x: 938, endPoint y: 588, distance: 11.4
click at [941, 598] on button "Update" at bounding box center [950, 595] width 61 height 32
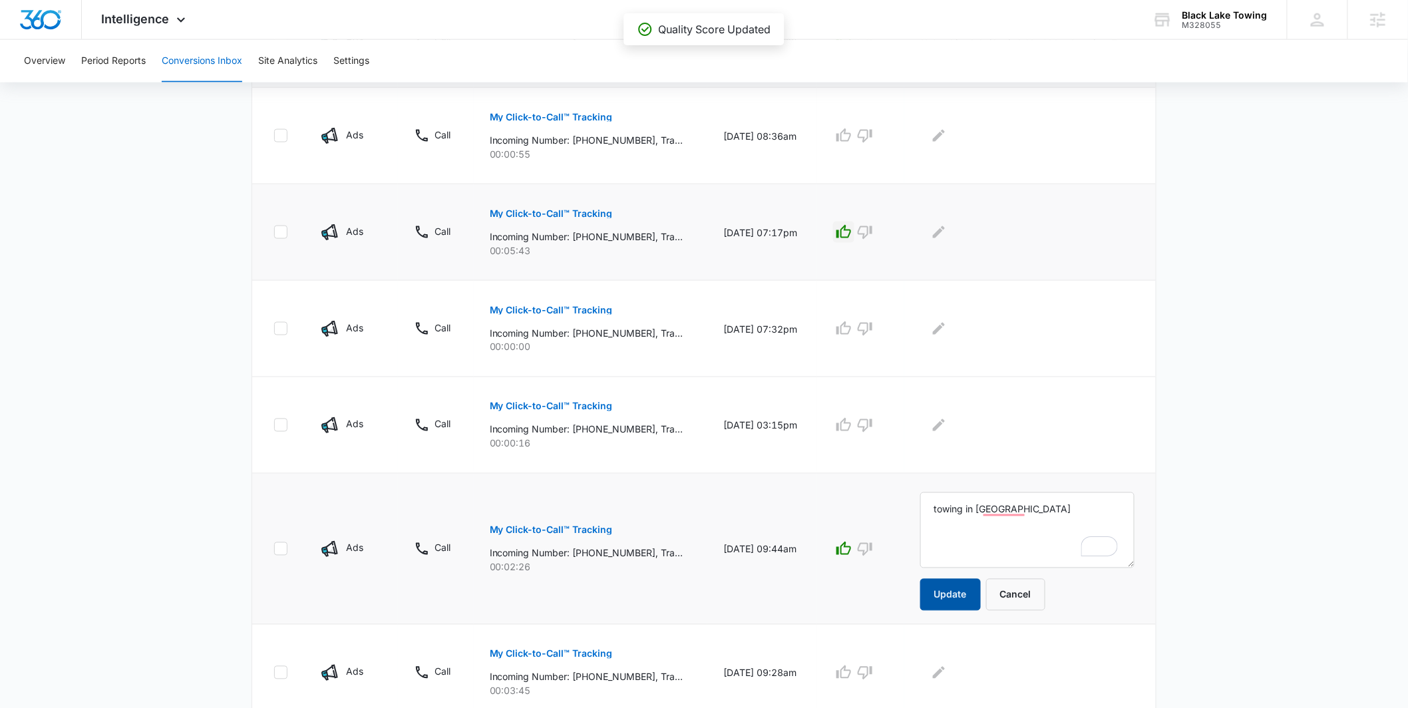
click at [948, 591] on button "Update" at bounding box center [950, 595] width 61 height 32
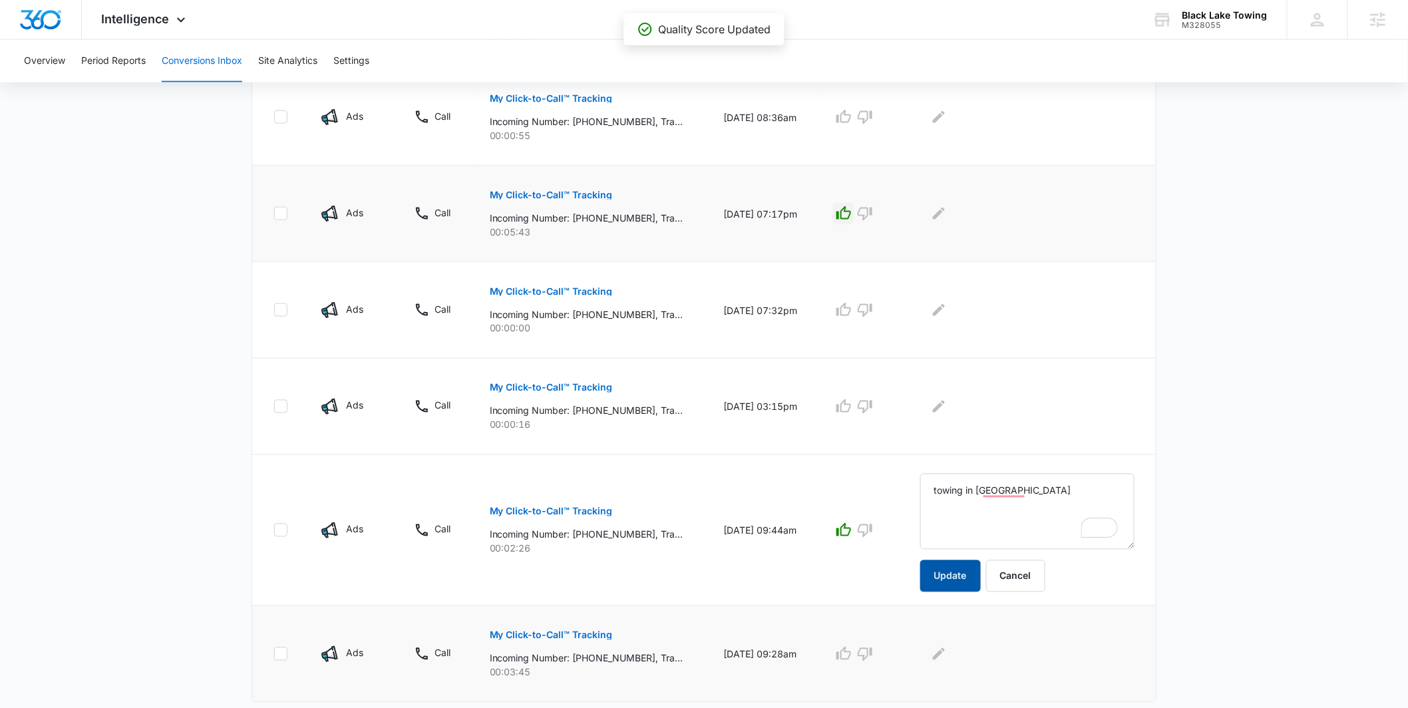
scroll to position [773, 0]
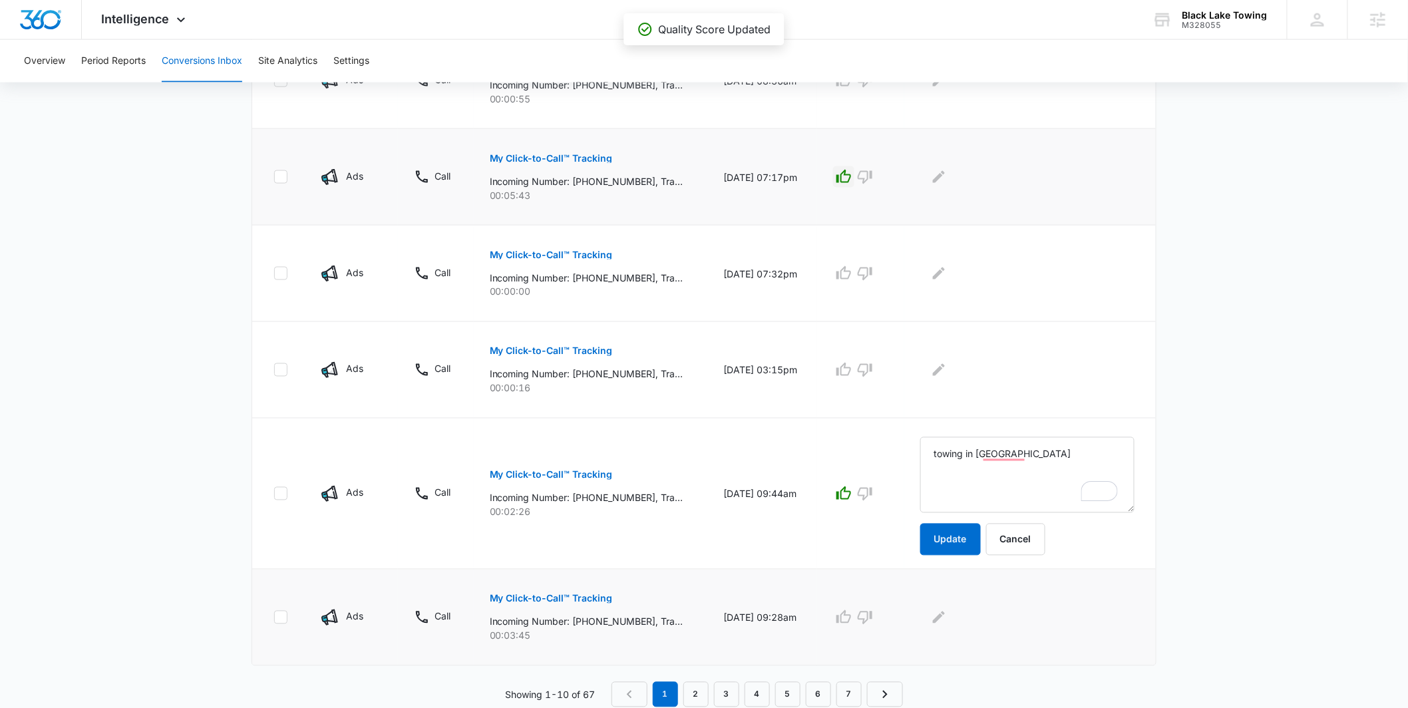
click at [550, 596] on p "My Click-to-Call™ Tracking" at bounding box center [551, 598] width 123 height 9
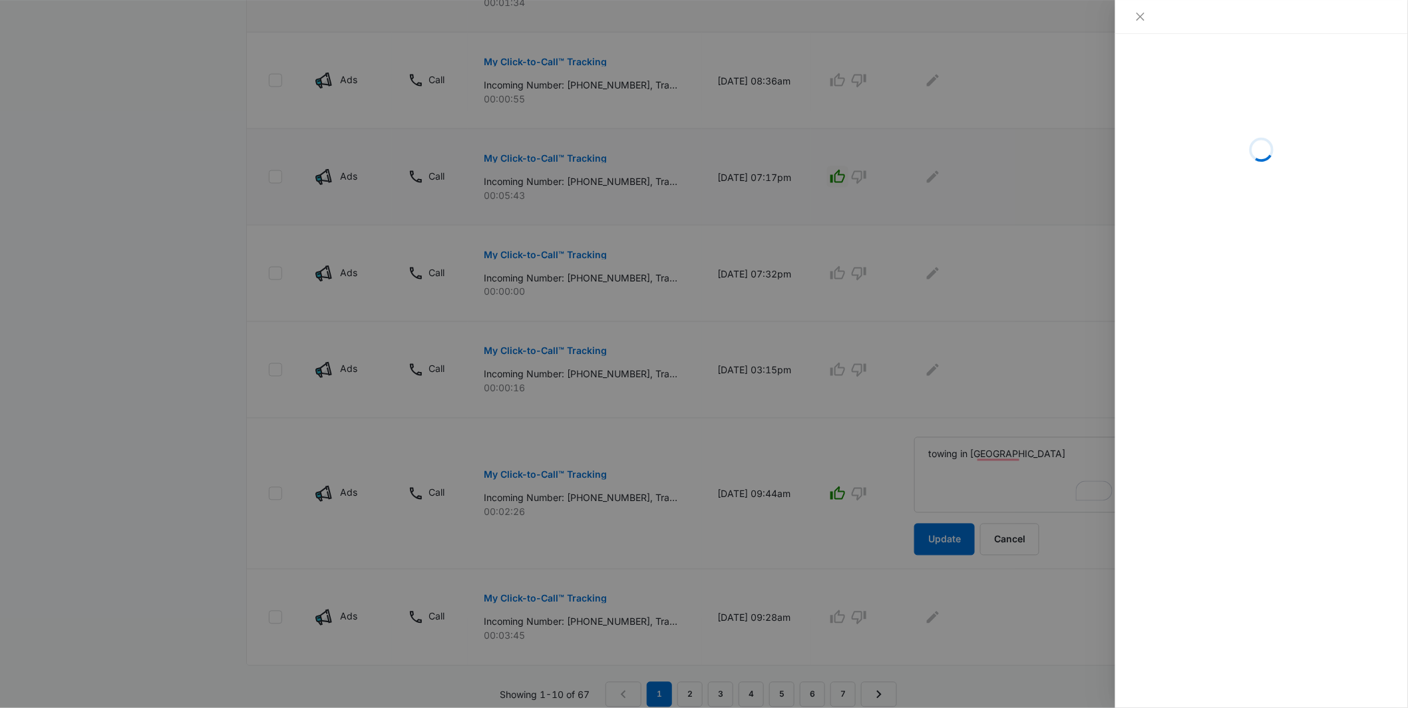
scroll to position [769, 0]
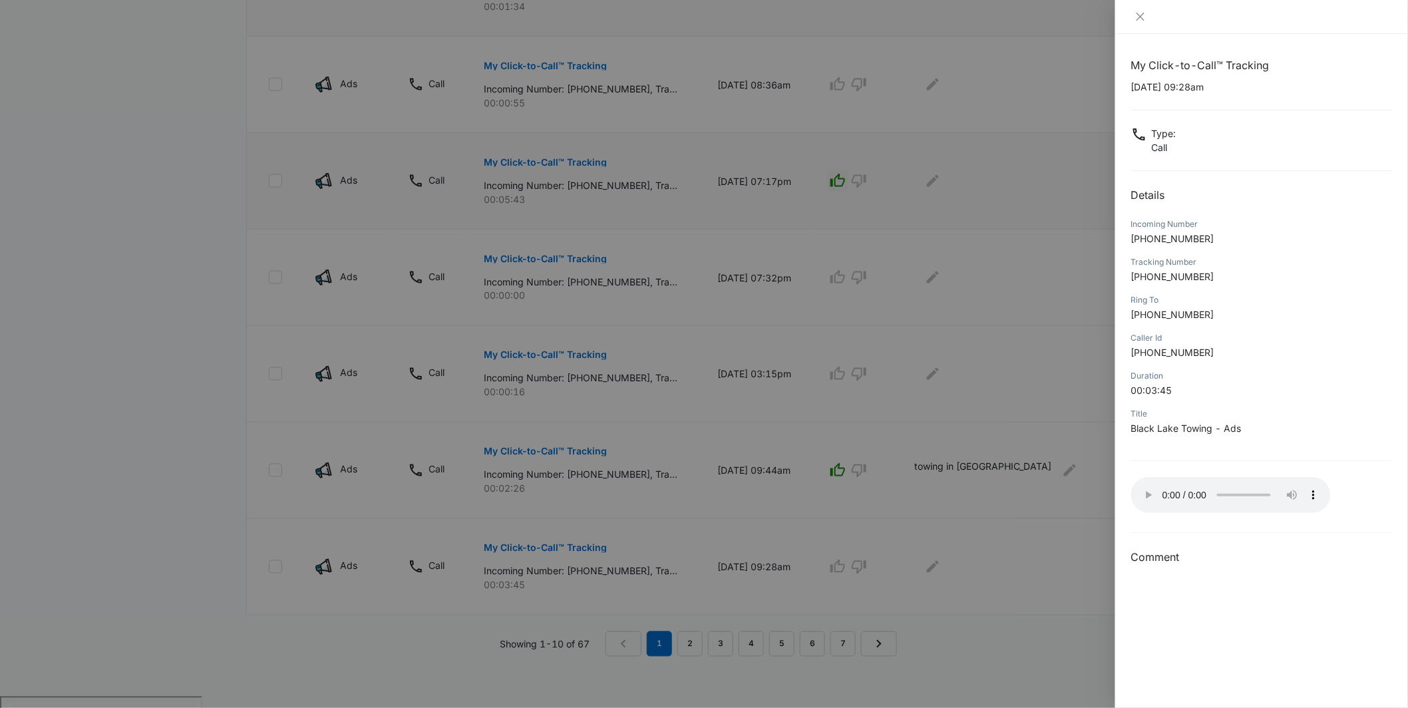
click at [1049, 506] on div at bounding box center [704, 354] width 1408 height 708
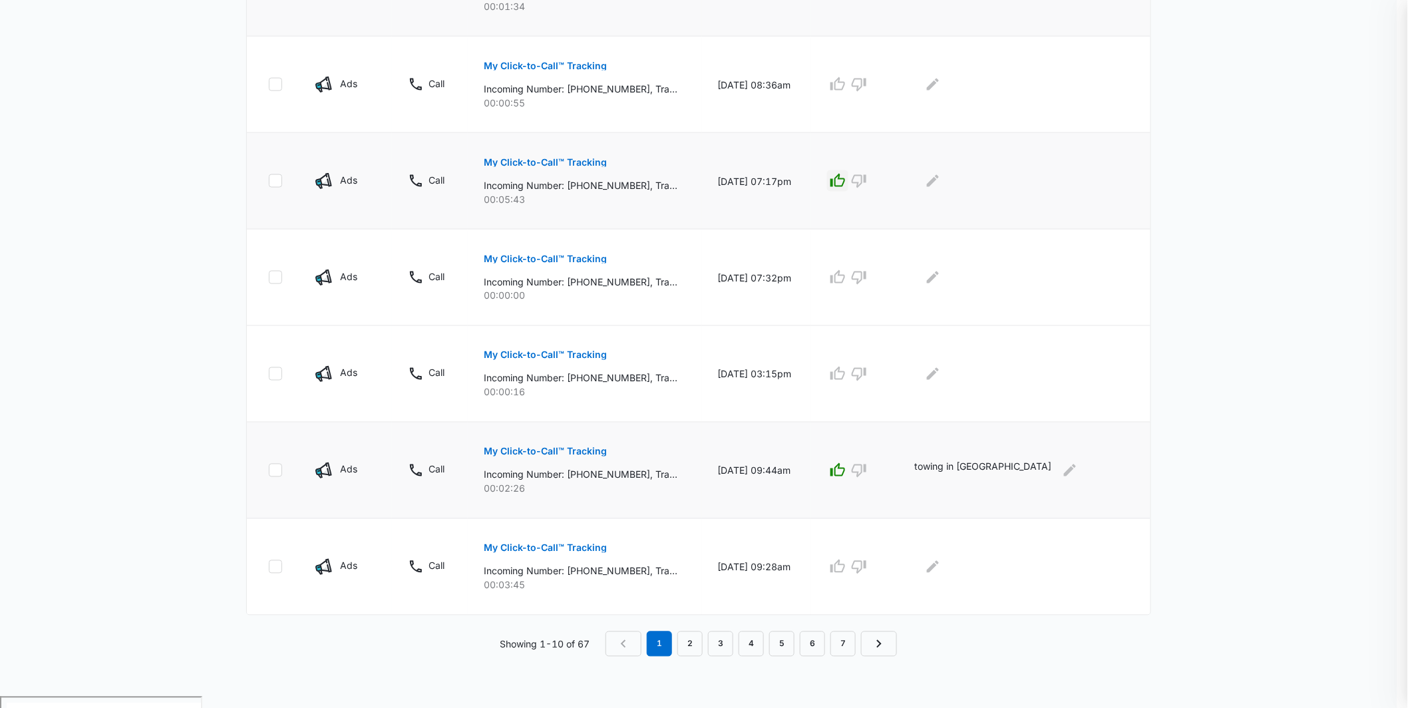
scroll to position [717, 0]
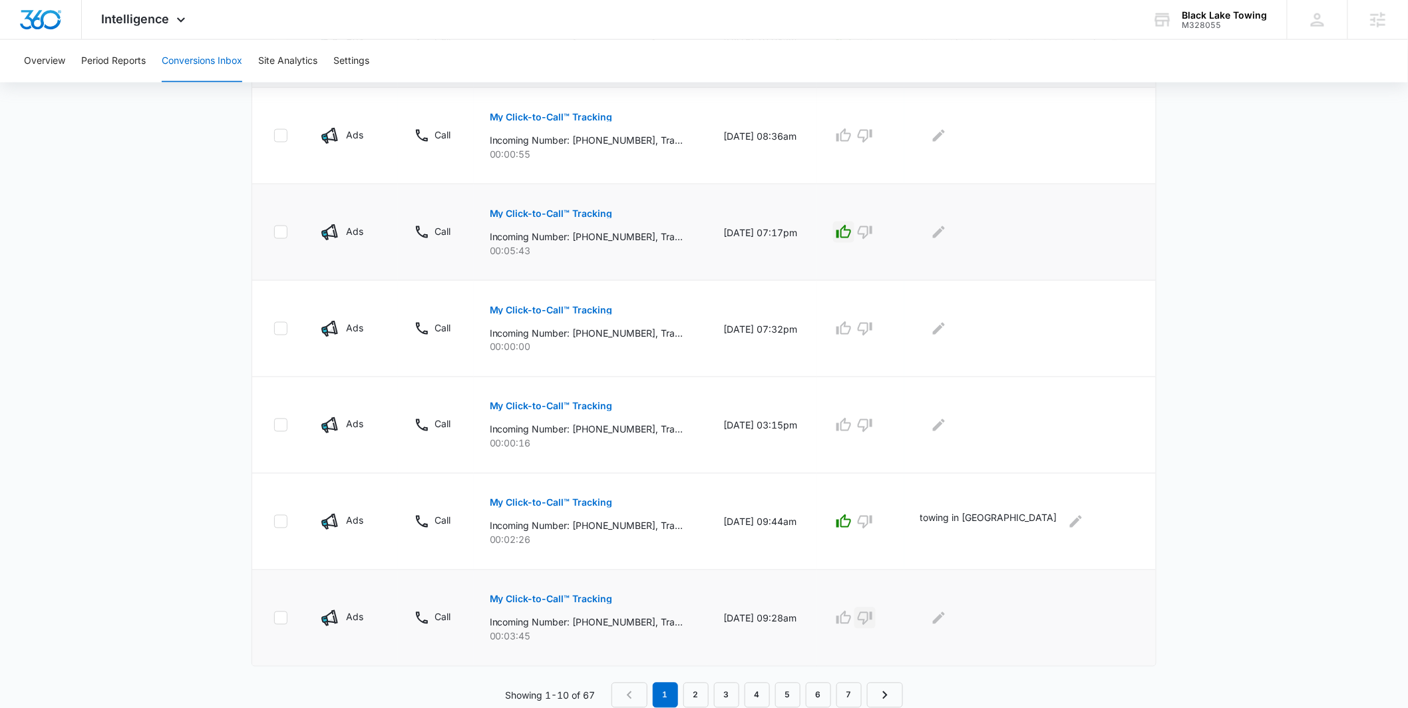
click at [873, 610] on icon "button" at bounding box center [865, 618] width 16 height 16
click at [692, 697] on link "2" at bounding box center [696, 695] width 25 height 25
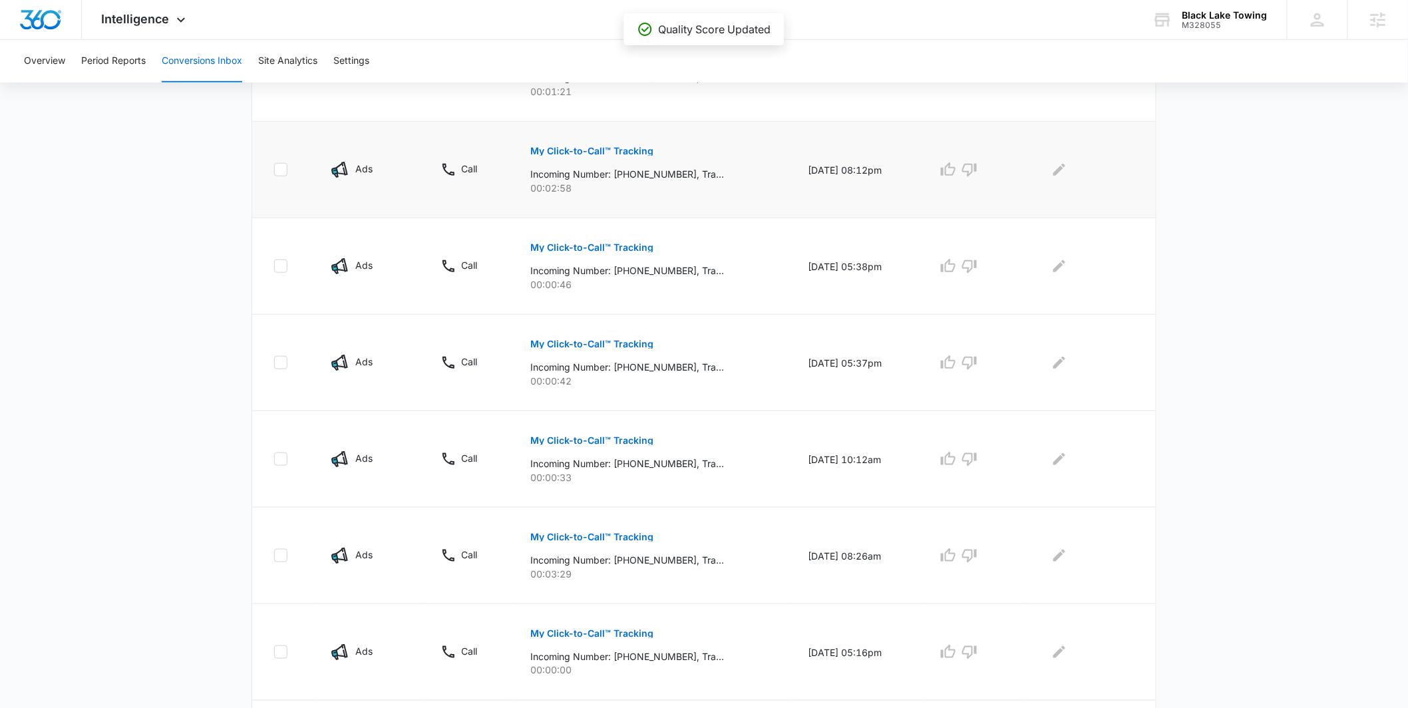
scroll to position [220, 0]
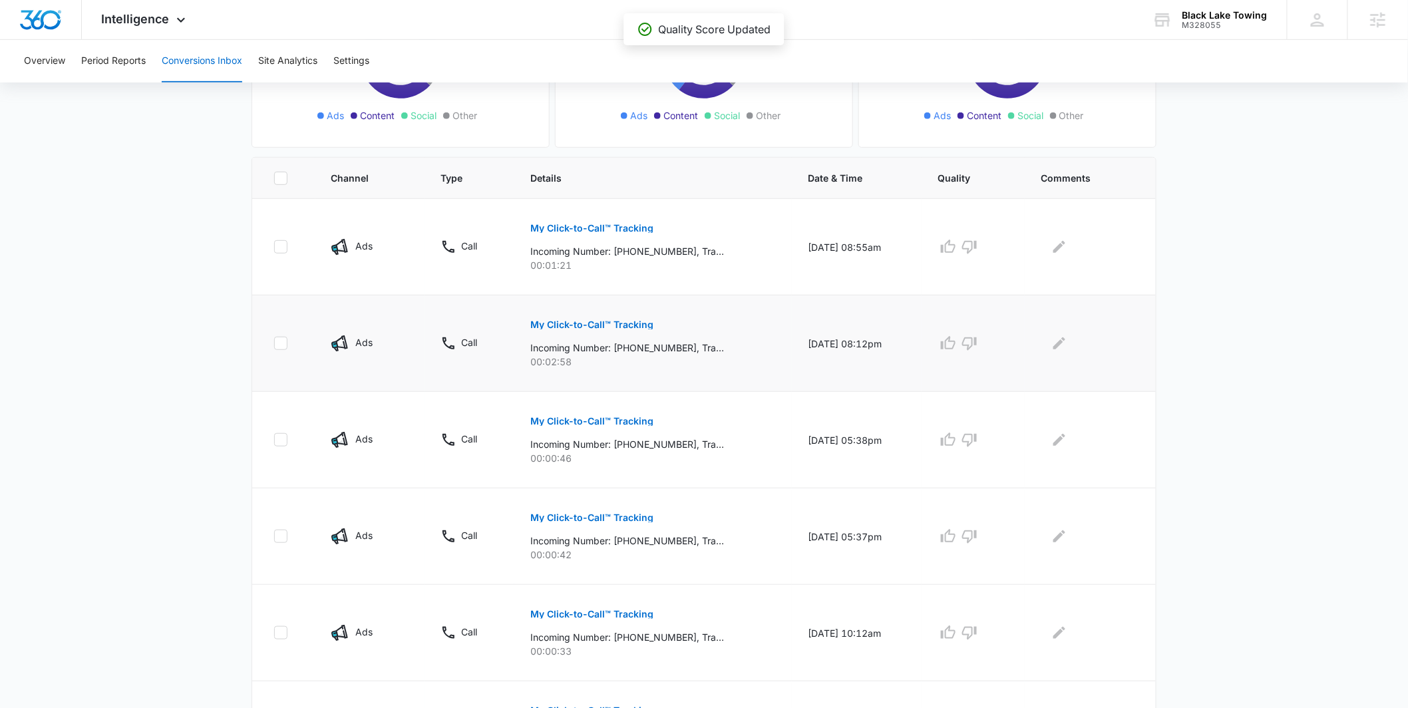
click at [566, 321] on p "My Click-to-Call™ Tracking" at bounding box center [591, 324] width 123 height 9
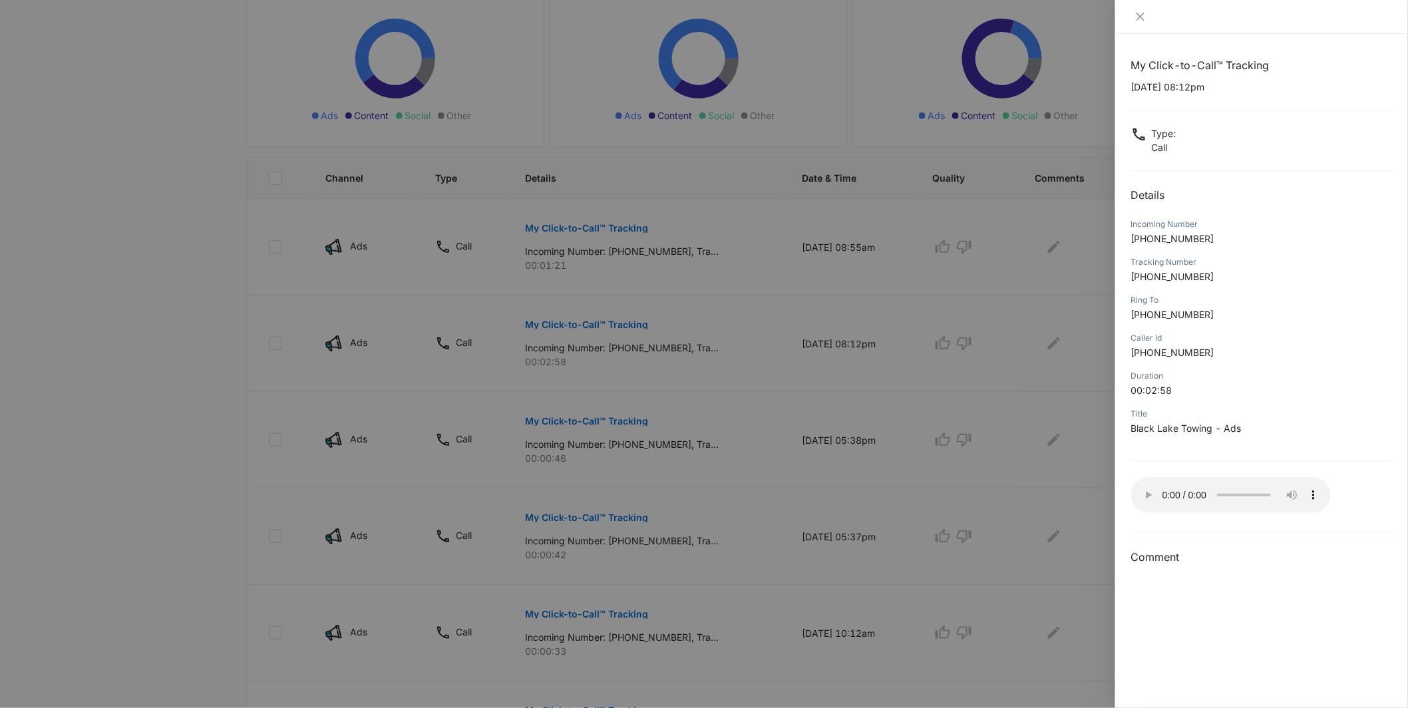
click at [891, 406] on div at bounding box center [704, 354] width 1408 height 708
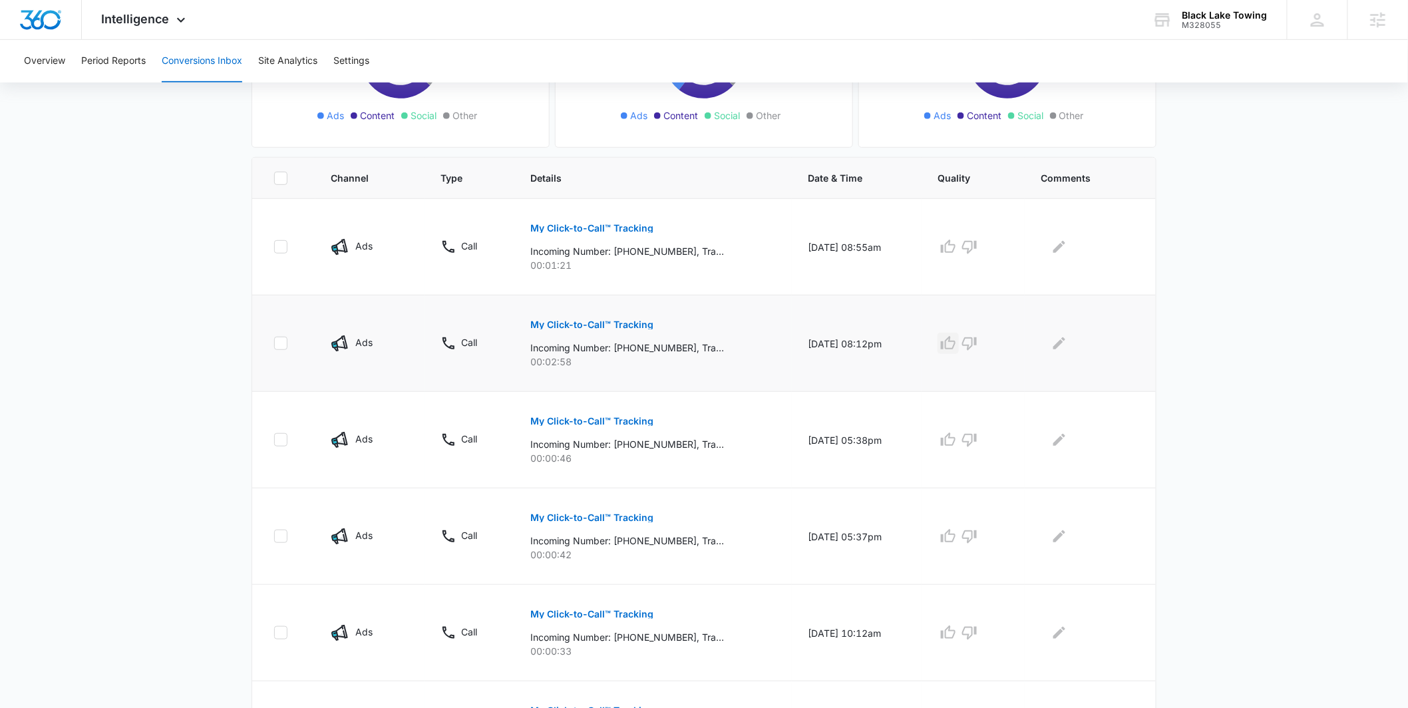
click at [956, 347] on icon "button" at bounding box center [948, 343] width 16 height 16
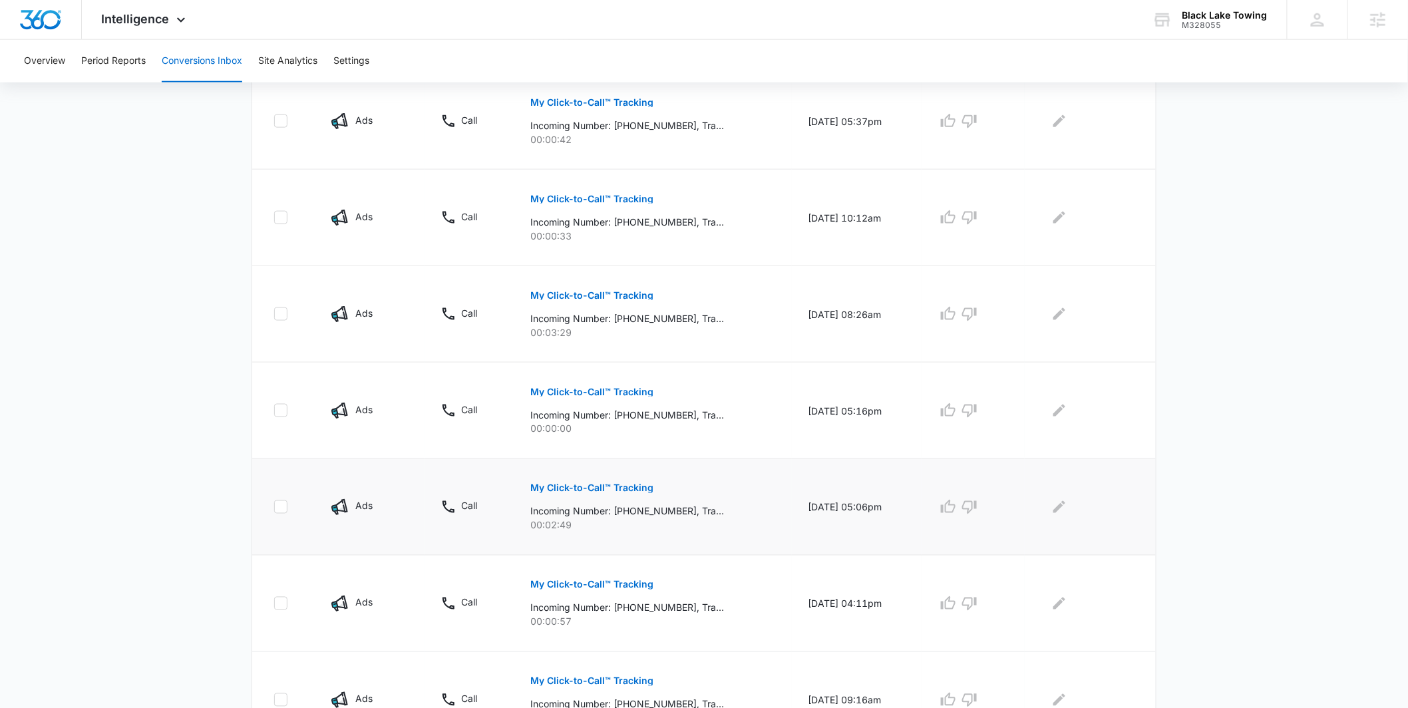
scroll to position [717, 0]
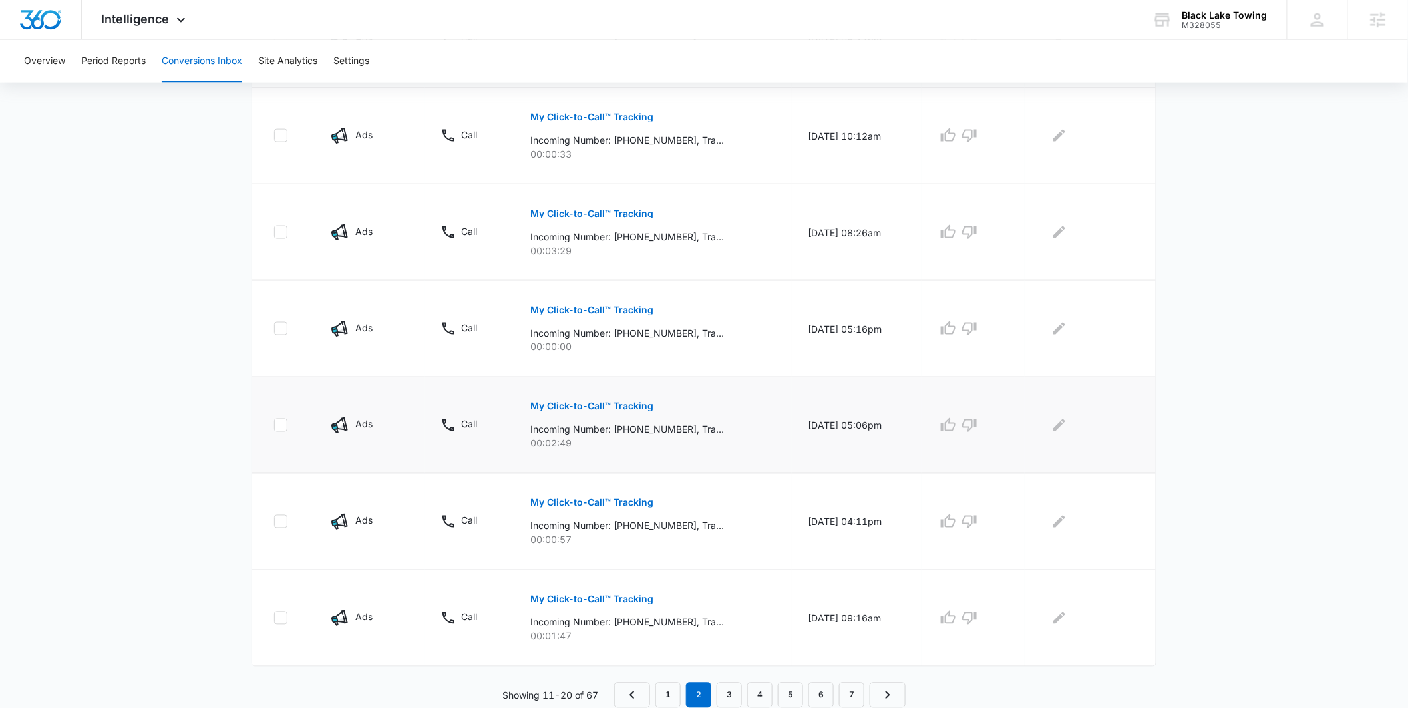
click at [585, 403] on p "My Click-to-Call™ Tracking" at bounding box center [591, 406] width 123 height 9
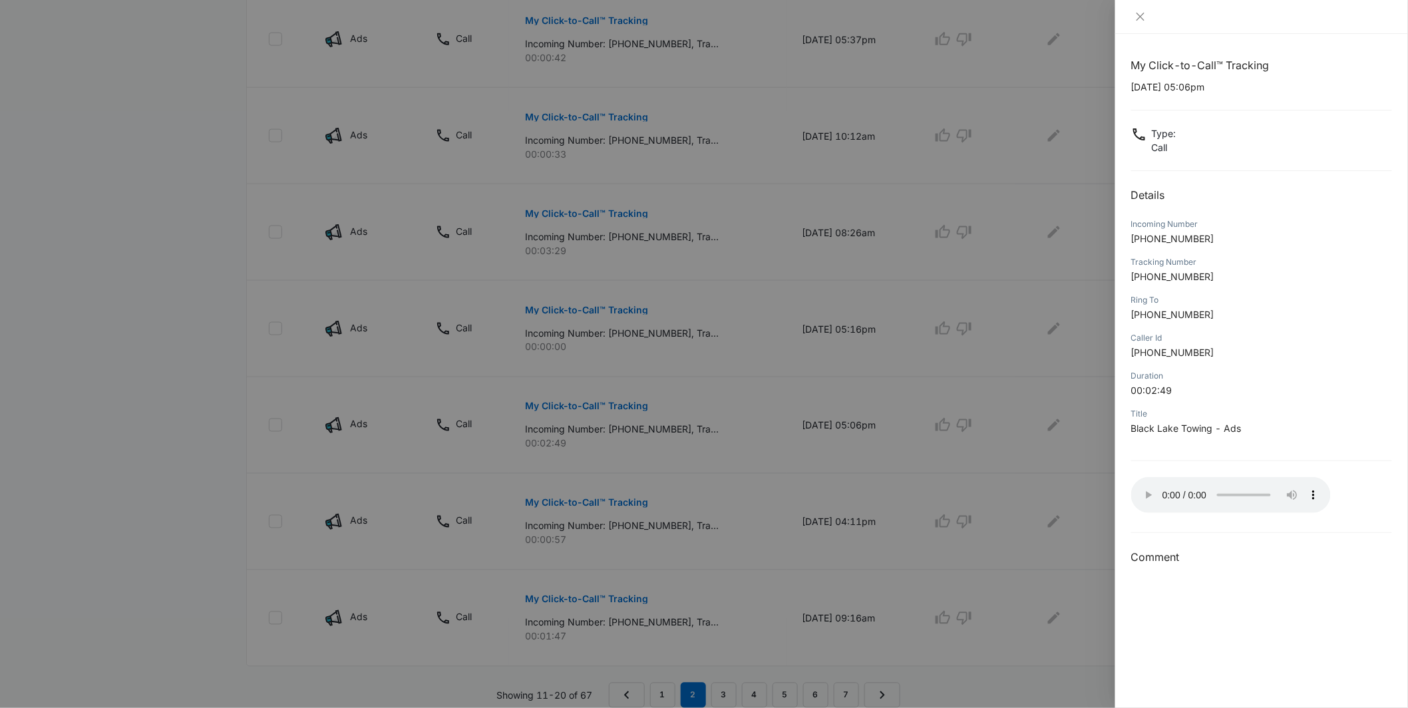
click at [727, 465] on div at bounding box center [704, 354] width 1408 height 708
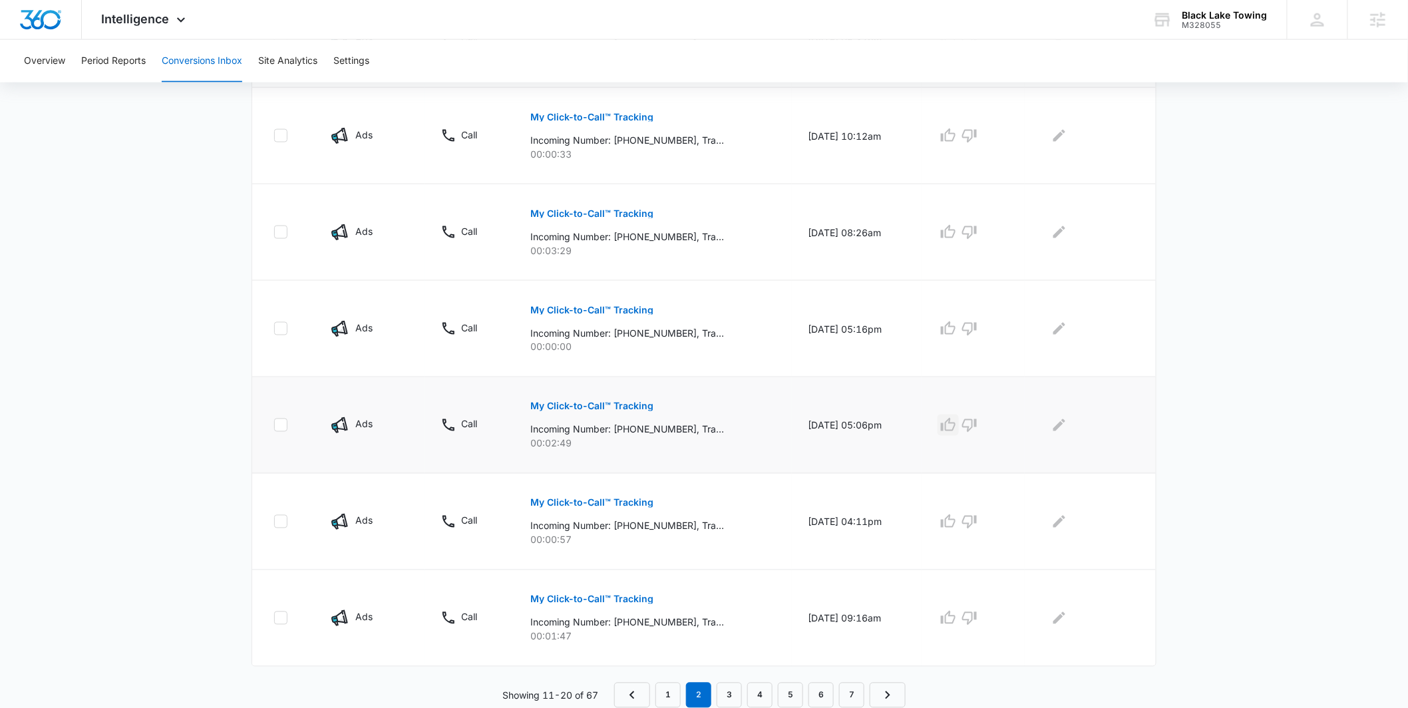
click at [956, 424] on icon "button" at bounding box center [948, 425] width 16 height 16
click at [1086, 423] on div at bounding box center [1088, 425] width 94 height 21
click at [1070, 425] on button "Edit Comments" at bounding box center [1059, 425] width 21 height 21
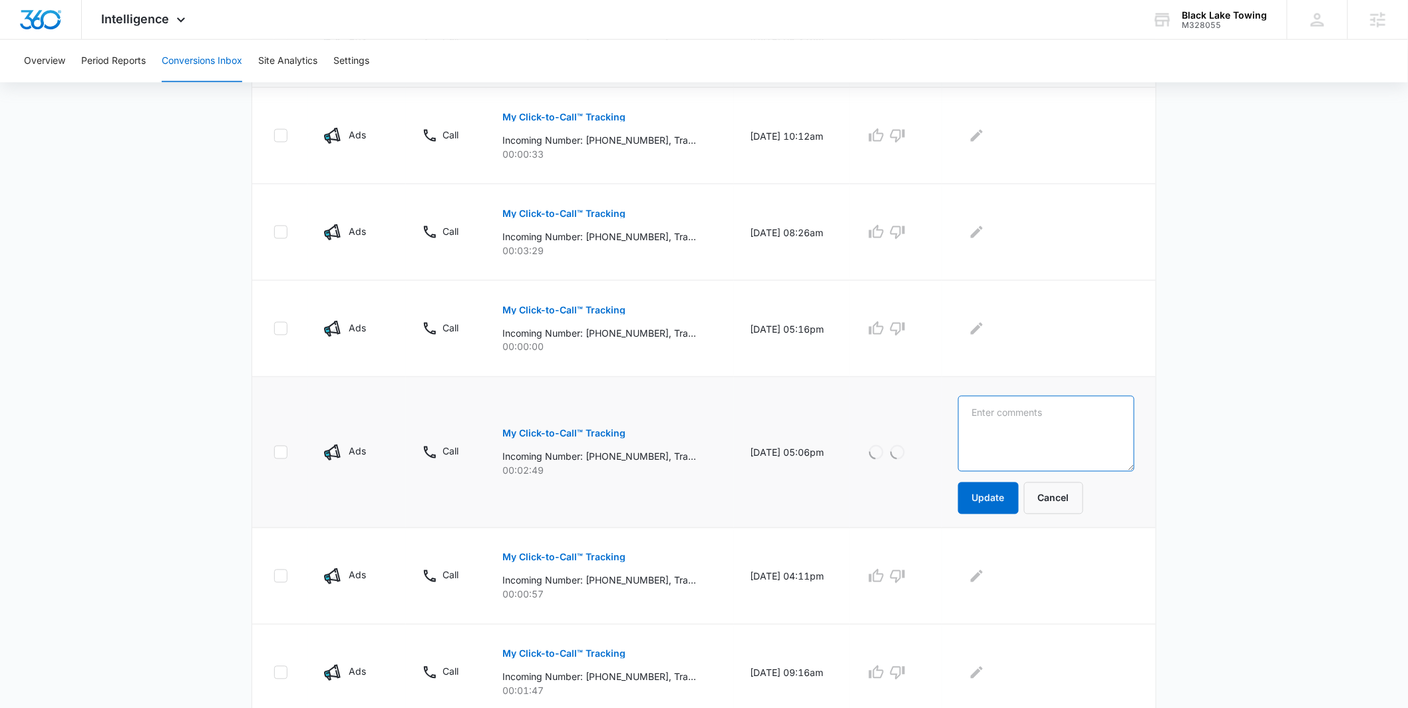
click at [1059, 429] on textarea at bounding box center [1046, 434] width 176 height 76
type textarea "towing in tumwater"
click at [1006, 495] on button "Update" at bounding box center [988, 499] width 61 height 32
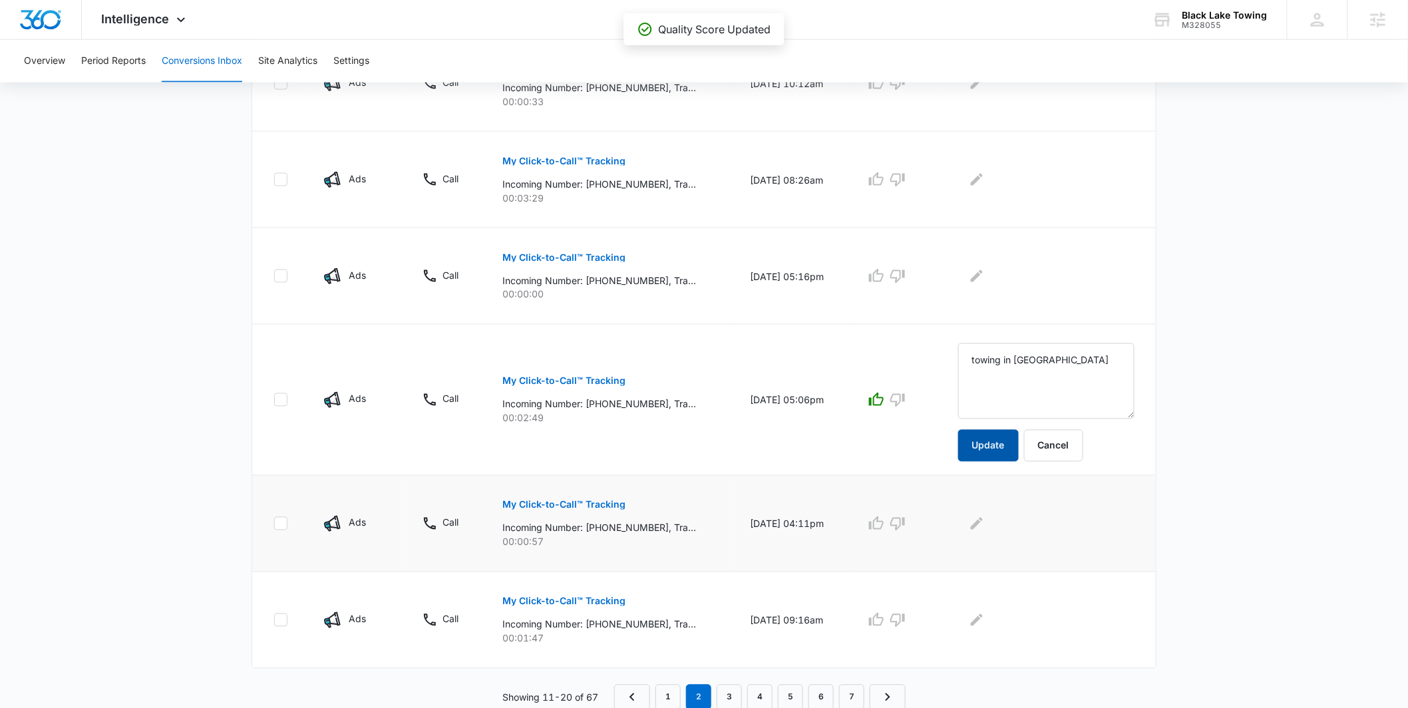
scroll to position [773, 0]
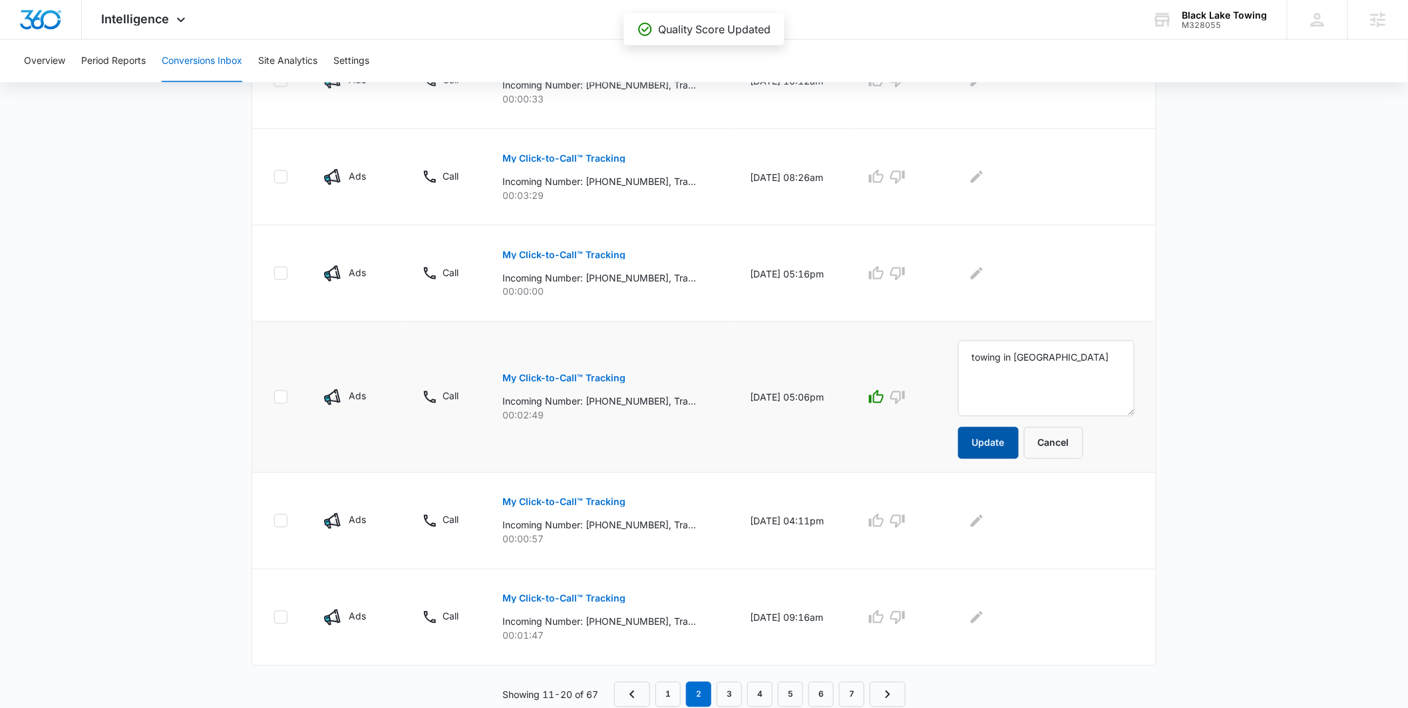
click at [985, 453] on button "Update" at bounding box center [988, 443] width 61 height 32
click at [557, 592] on button "My Click-to-Call™ Tracking" at bounding box center [564, 599] width 123 height 32
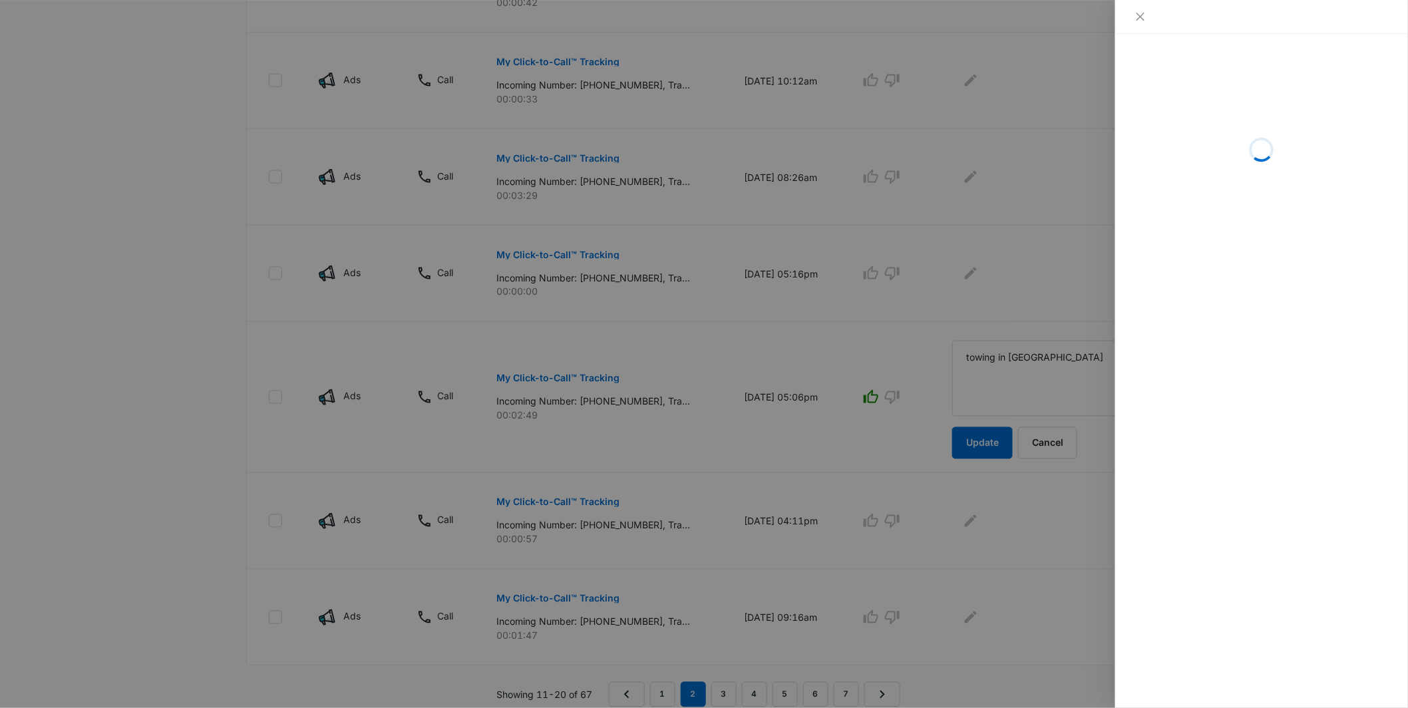
scroll to position [769, 0]
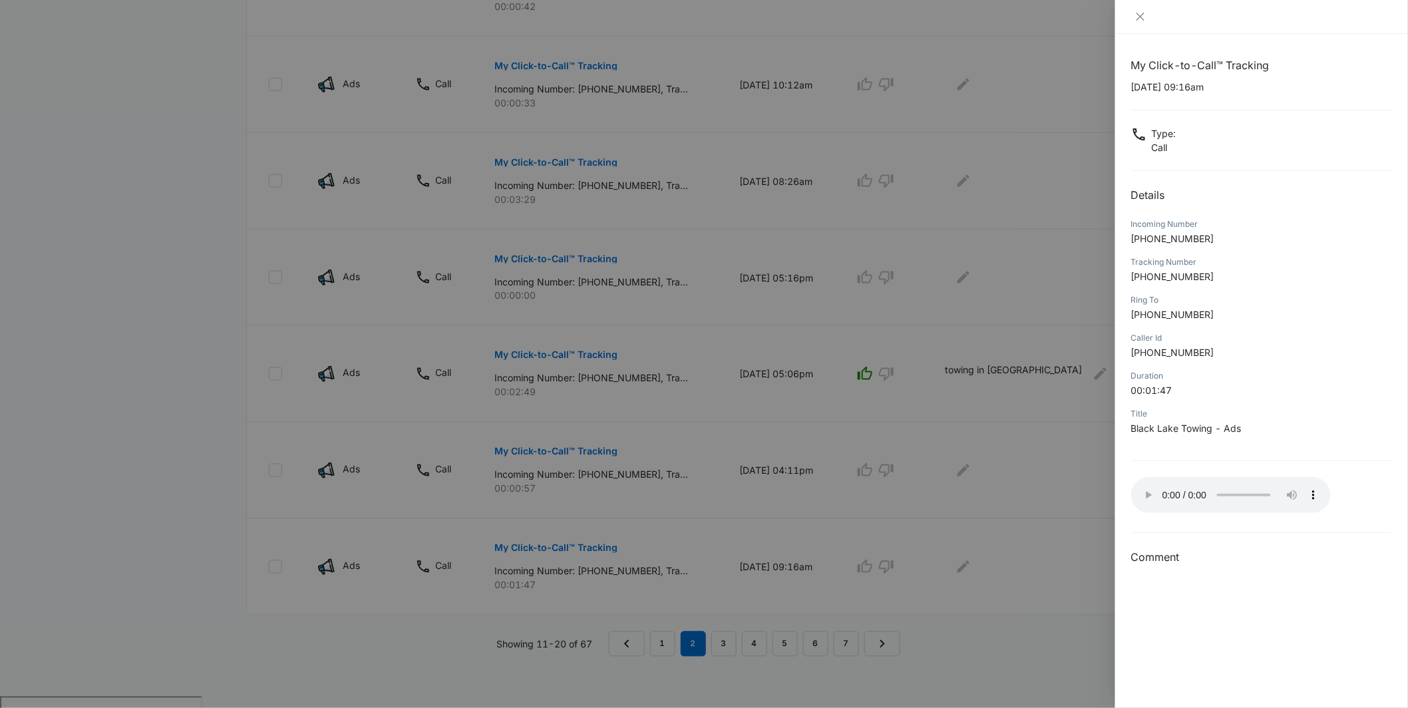
drag, startPoint x: 916, startPoint y: 555, endPoint x: 885, endPoint y: 570, distance: 33.9
click at [914, 553] on div at bounding box center [704, 354] width 1408 height 708
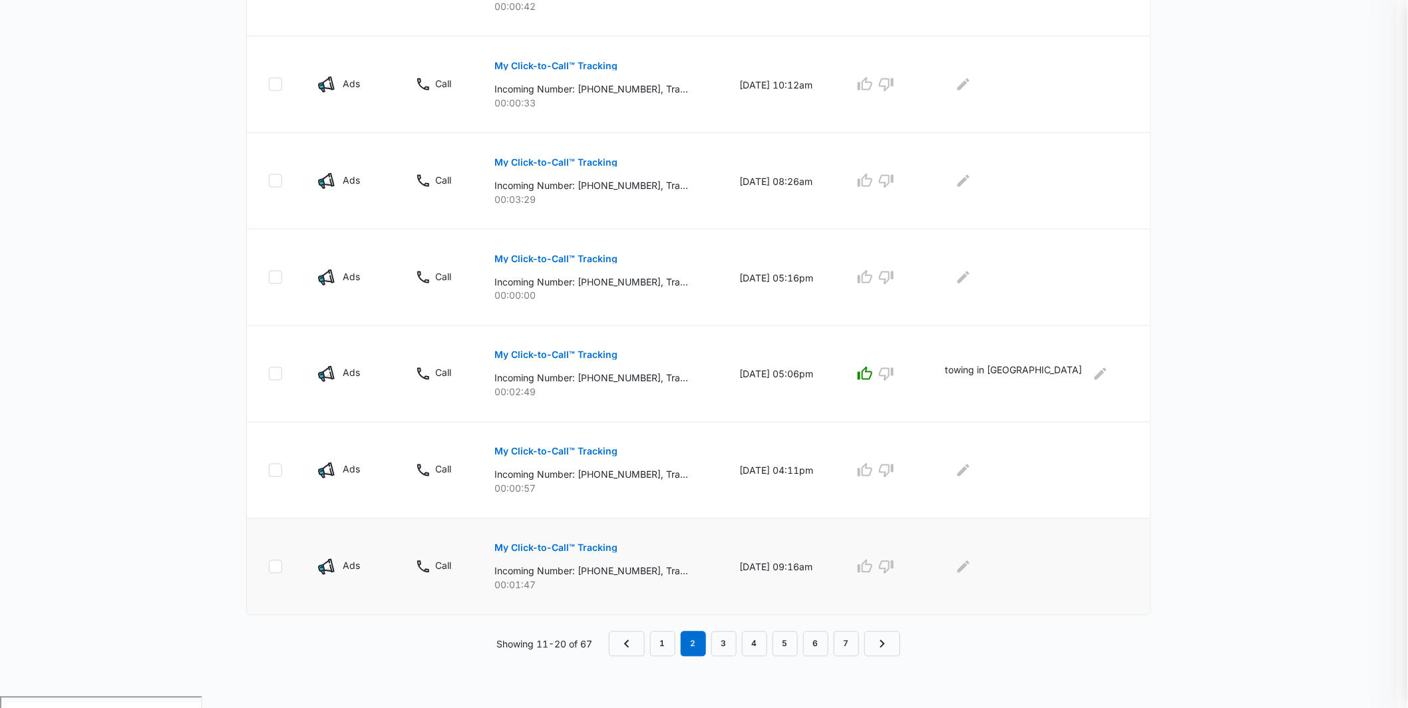
scroll to position [717, 0]
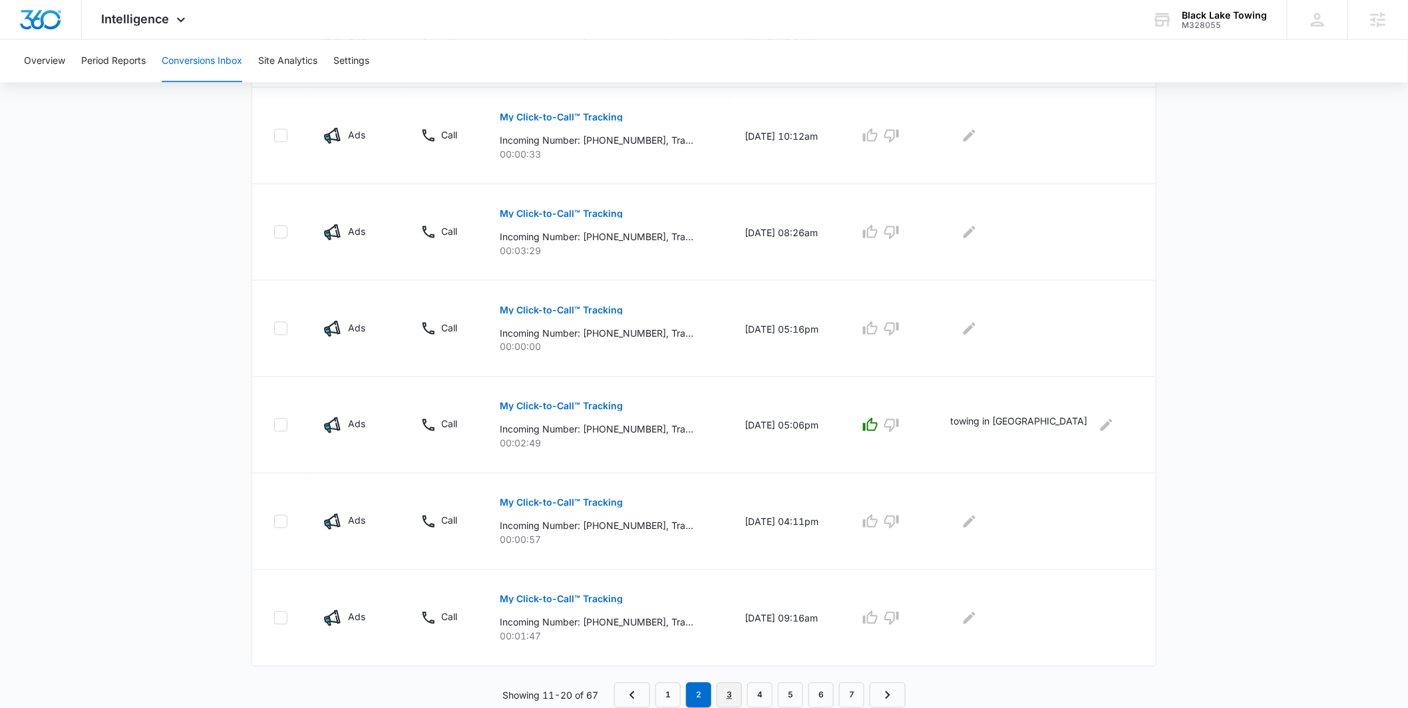
click at [729, 694] on link "3" at bounding box center [729, 695] width 25 height 25
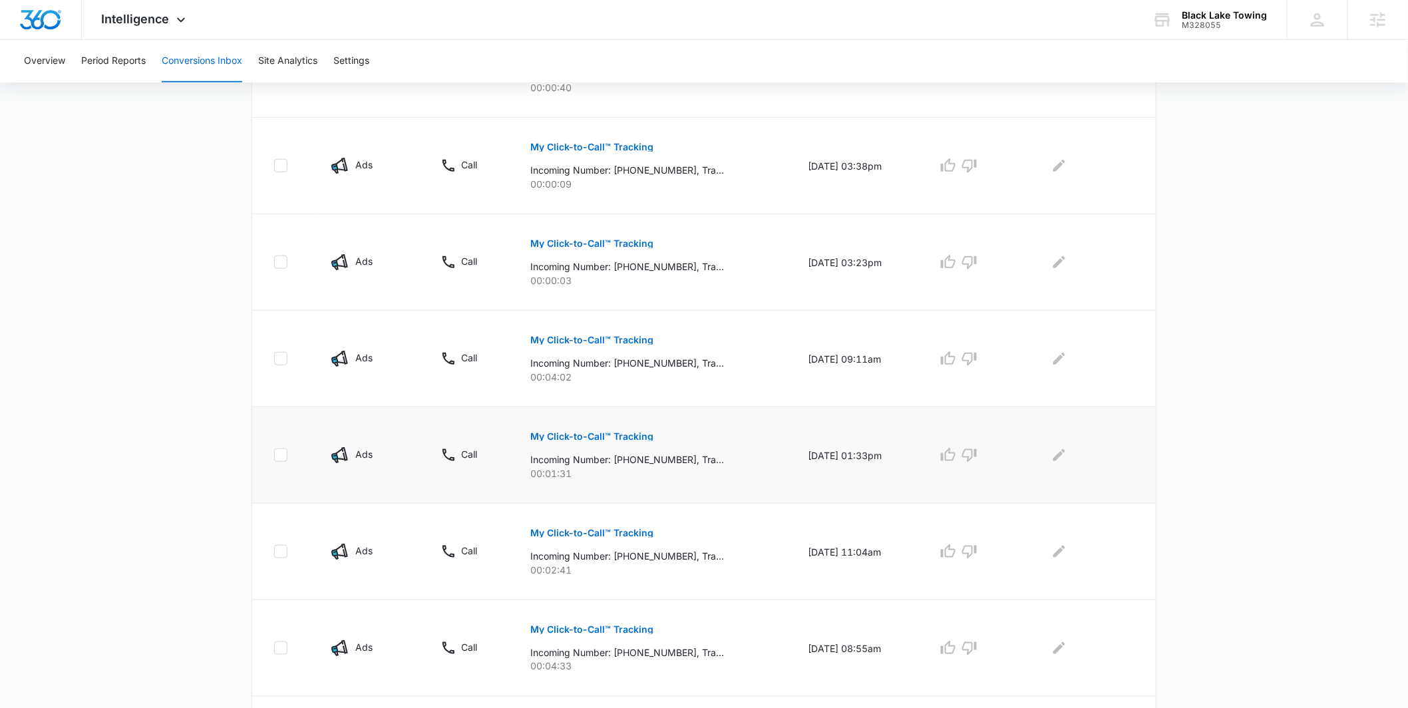
scroll to position [408, 0]
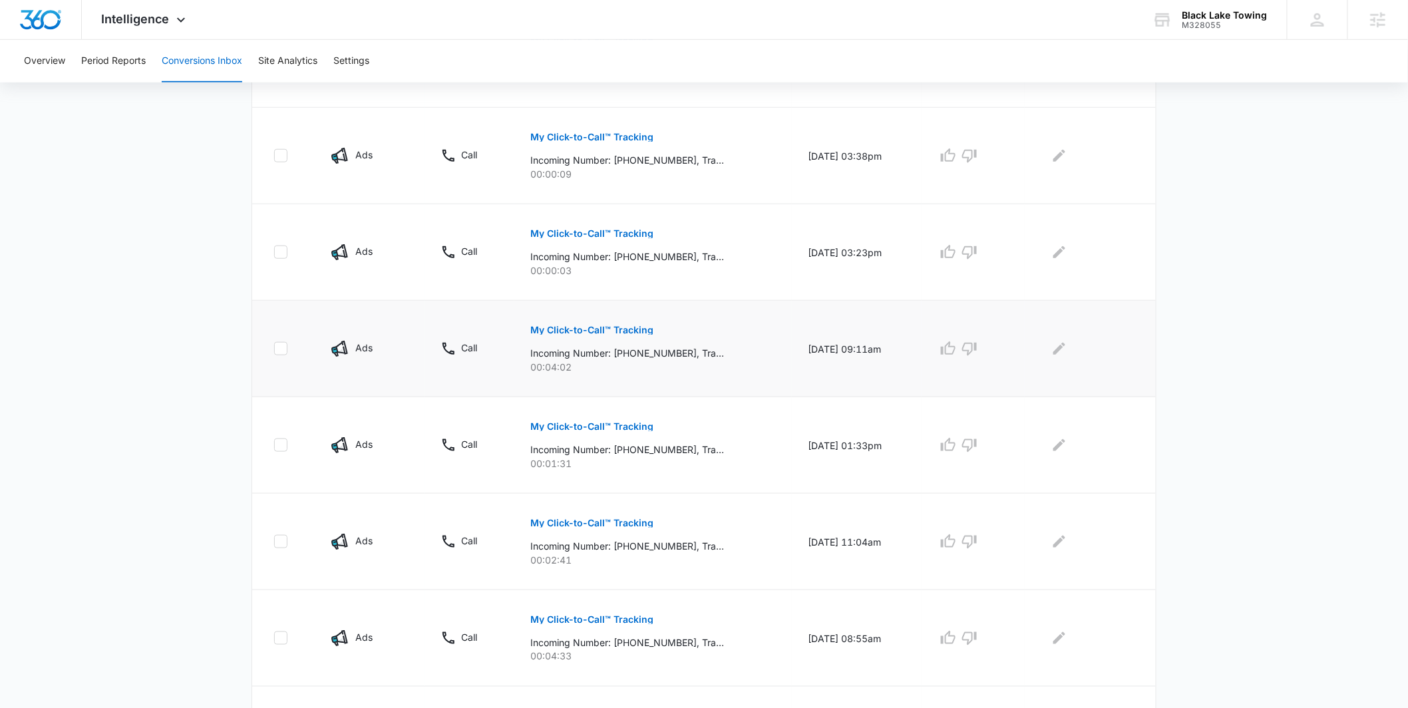
click at [598, 315] on button "My Click-to-Call™ Tracking" at bounding box center [591, 330] width 123 height 32
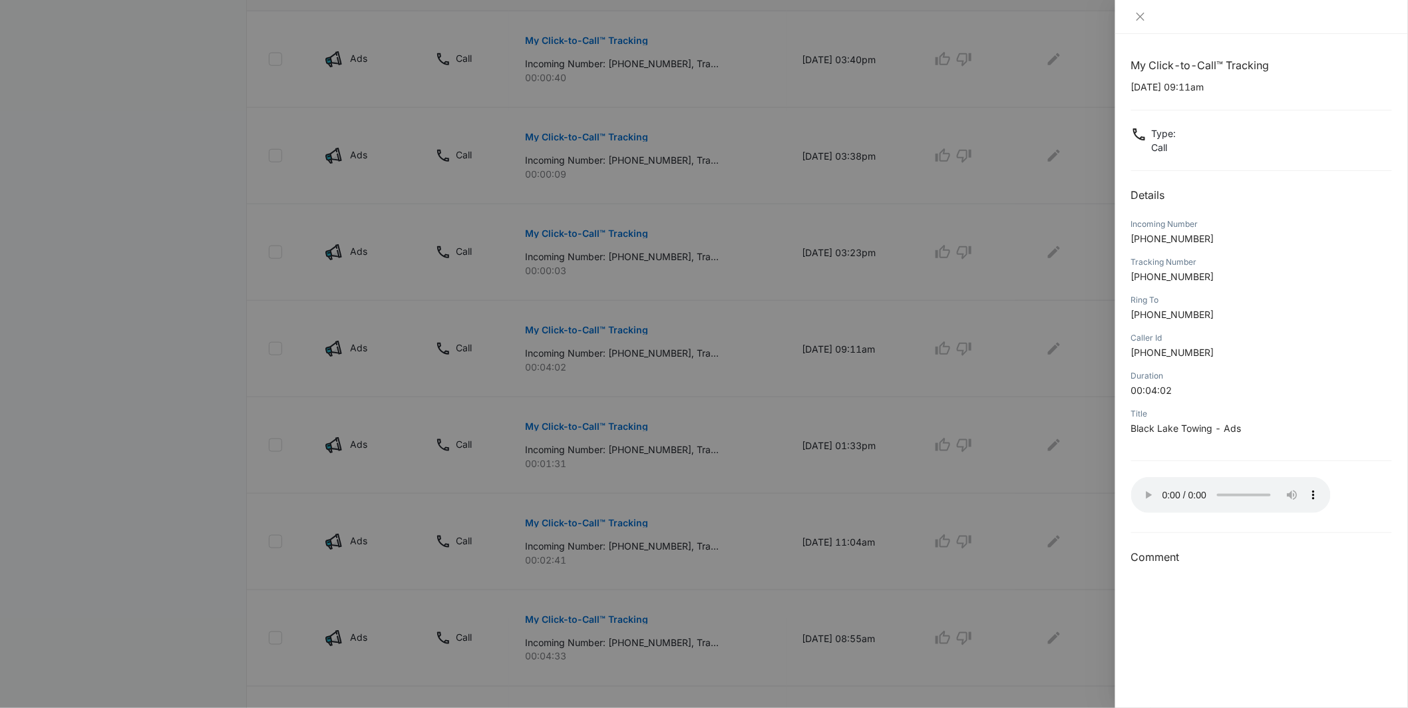
click at [774, 349] on div at bounding box center [704, 354] width 1408 height 708
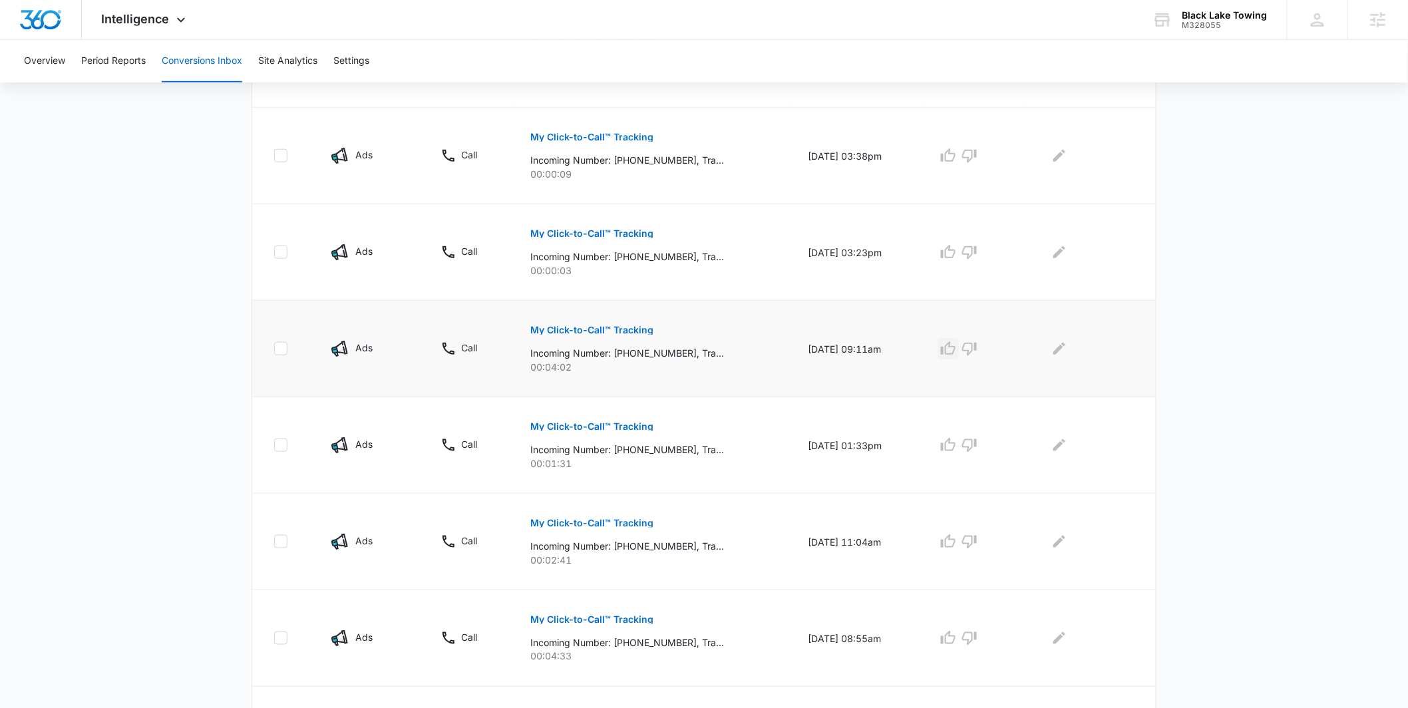
click at [954, 348] on icon "button" at bounding box center [948, 347] width 15 height 13
click at [576, 324] on button "My Click-to-Call™ Tracking" at bounding box center [591, 330] width 123 height 32
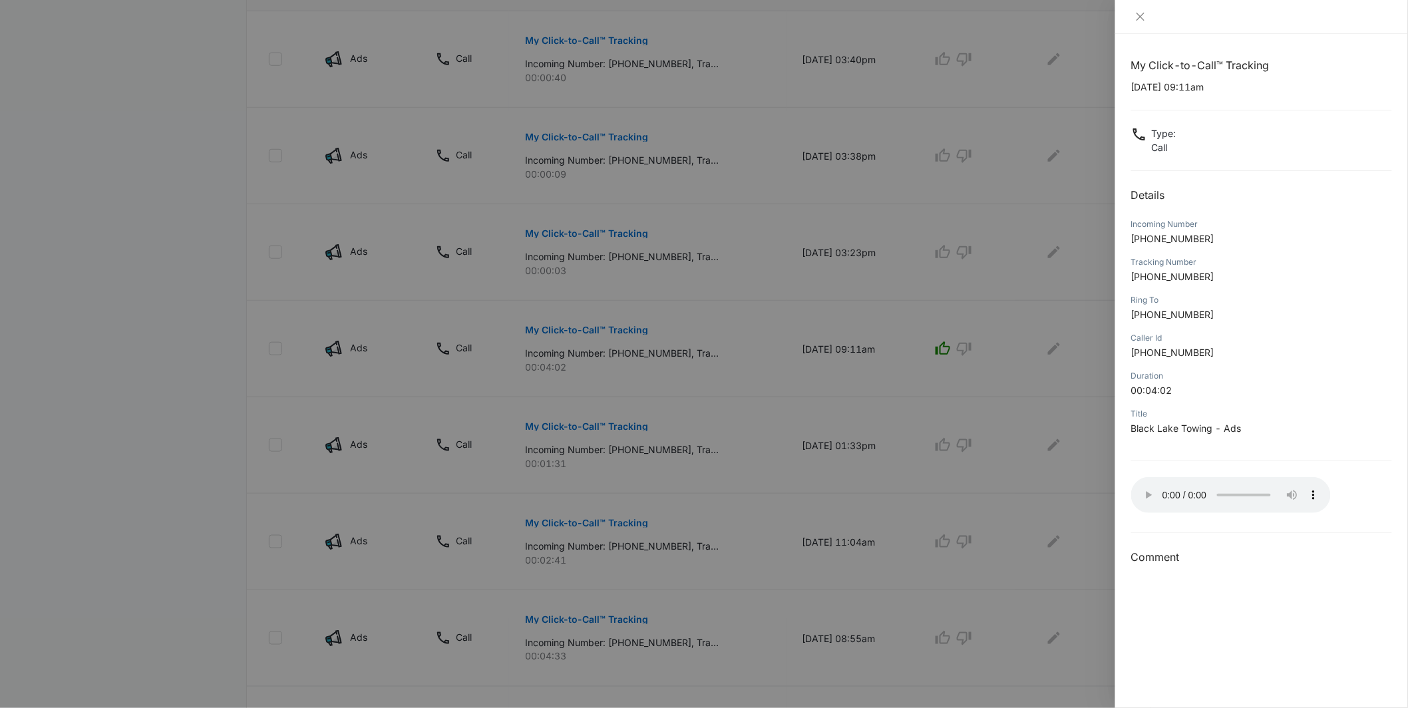
click at [1074, 475] on div at bounding box center [704, 354] width 1408 height 708
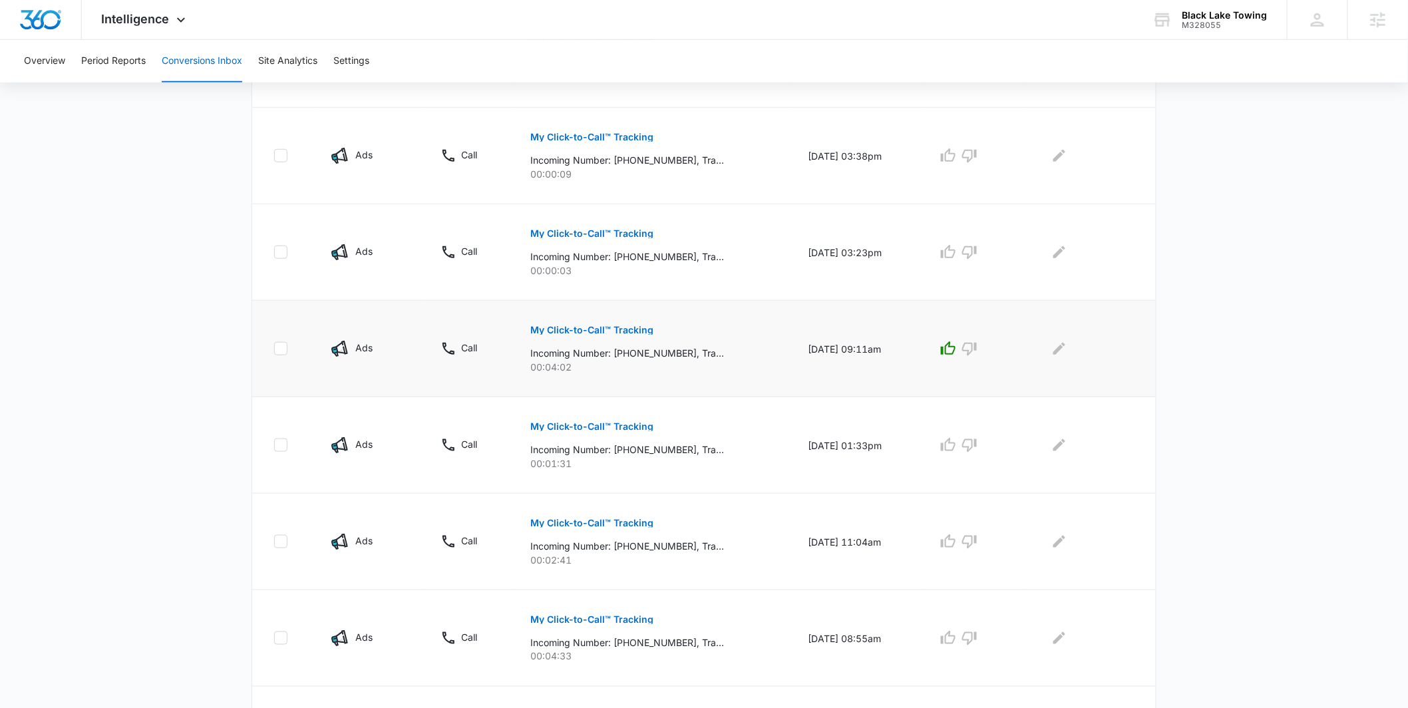
click at [1046, 351] on div at bounding box center [1088, 348] width 94 height 21
click at [1050, 349] on div at bounding box center [1088, 348] width 94 height 21
click at [1064, 351] on icon "Edit Comments" at bounding box center [1060, 349] width 12 height 12
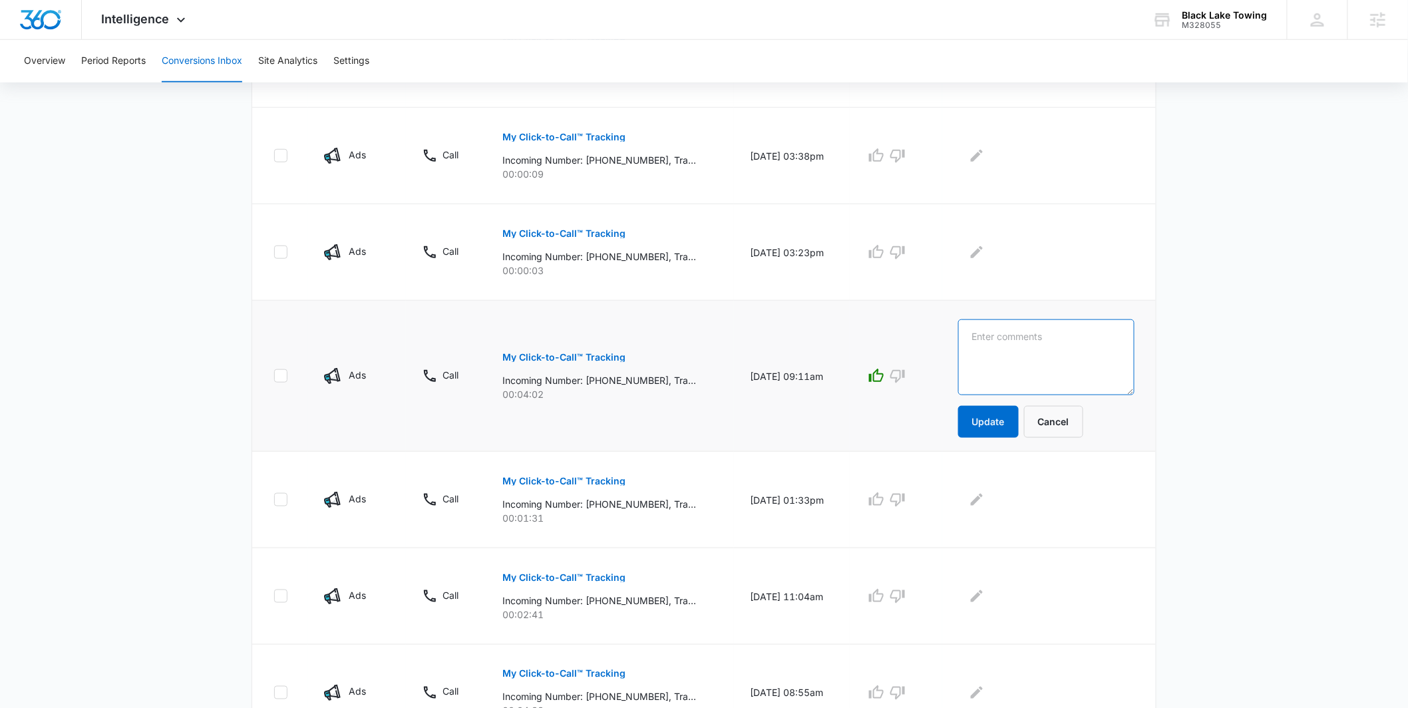
click at [1062, 352] on textarea at bounding box center [1046, 357] width 176 height 76
type textarea "c"
type textarea "towing to cooper point road"
click at [988, 419] on button "Update" at bounding box center [988, 422] width 61 height 32
click at [990, 430] on button "Update" at bounding box center [988, 422] width 61 height 32
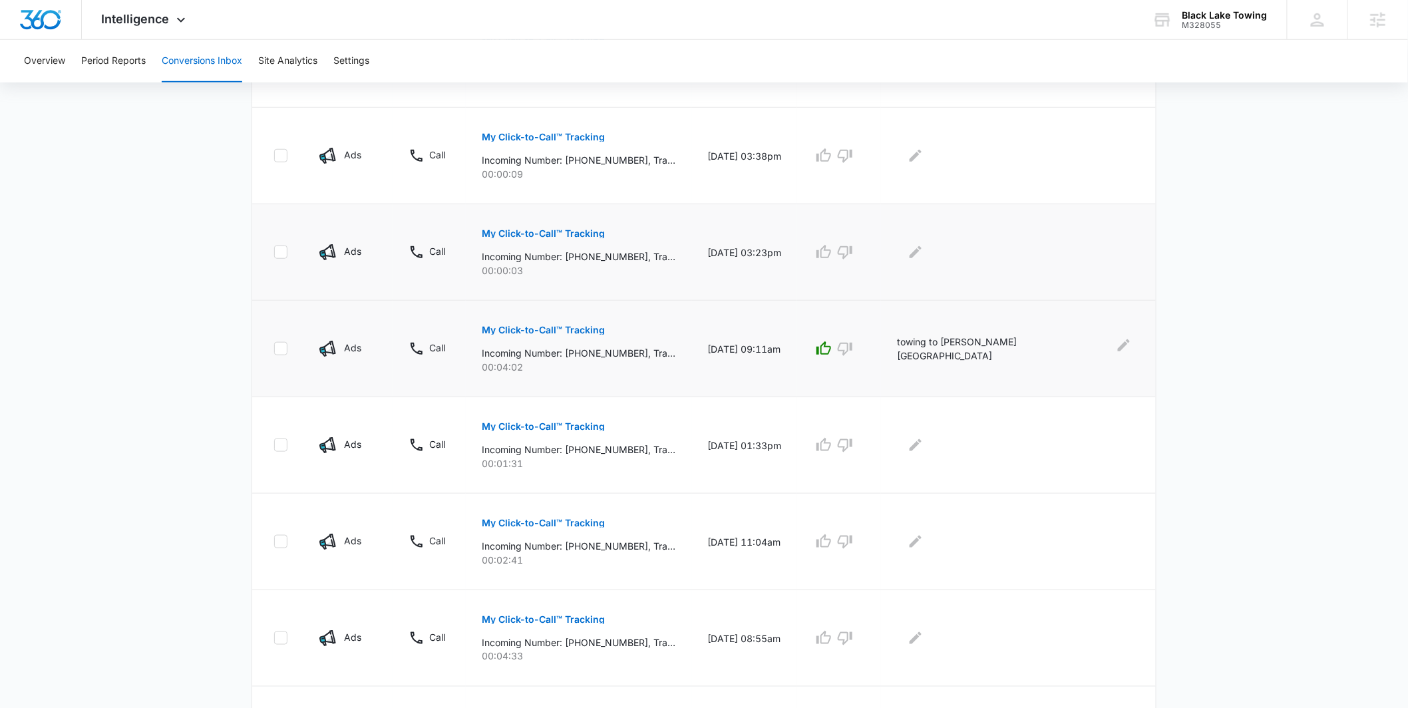
click at [1150, 297] on td at bounding box center [1018, 252] width 275 height 97
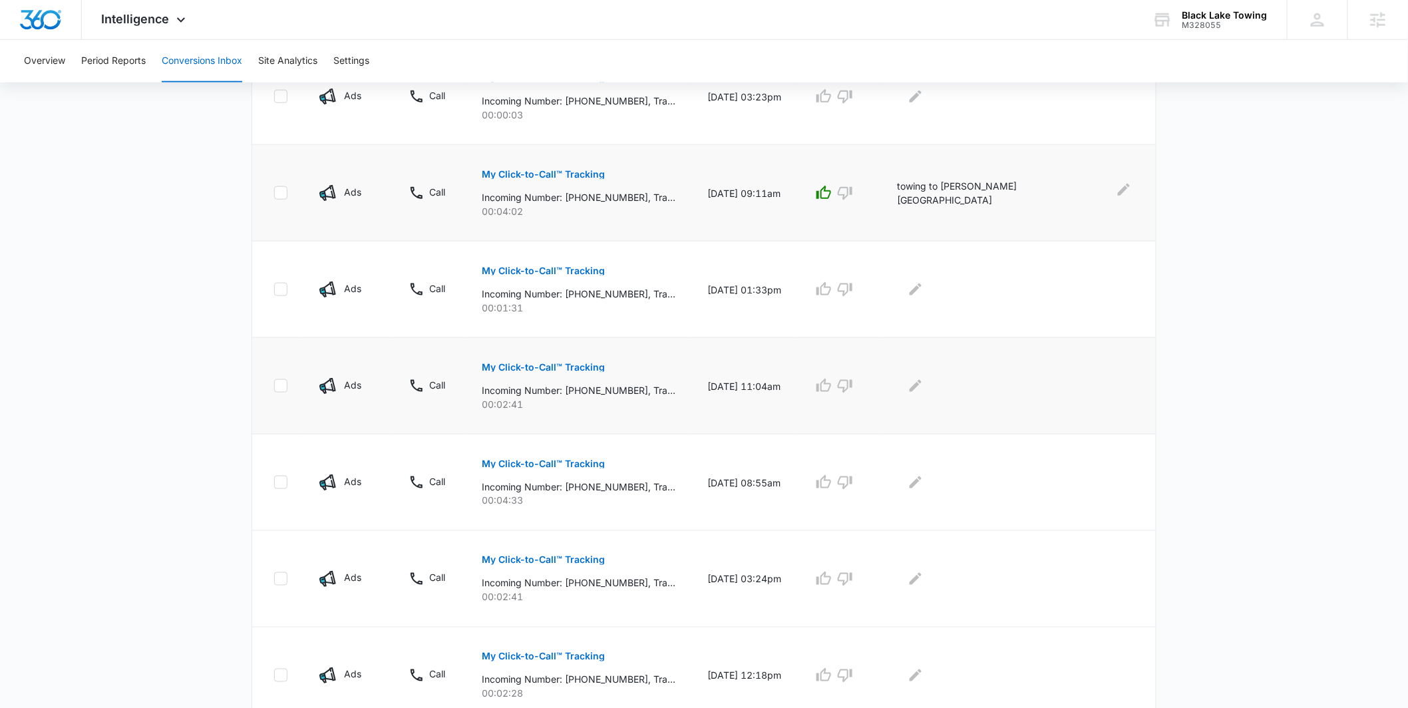
scroll to position [717, 0]
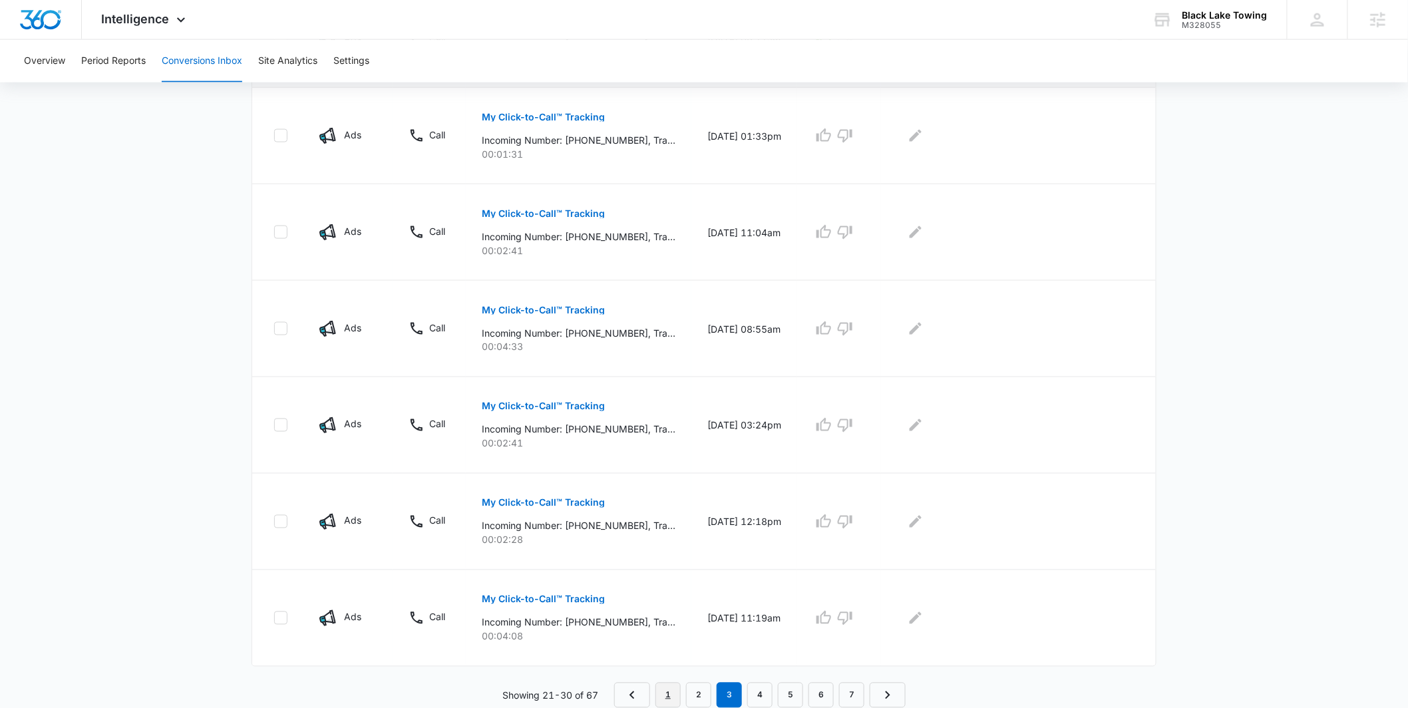
click at [666, 694] on link "1" at bounding box center [668, 695] width 25 height 25
drag, startPoint x: 667, startPoint y: 686, endPoint x: 685, endPoint y: 622, distance: 66.4
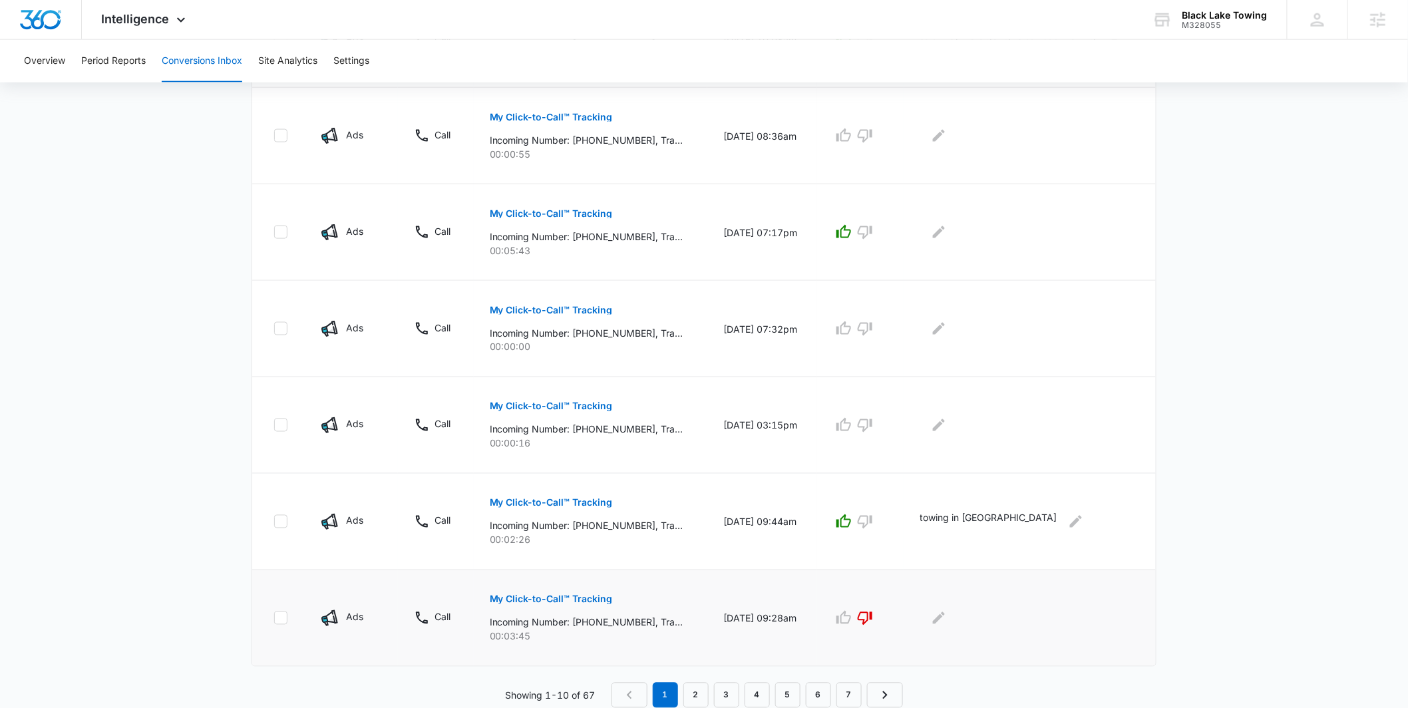
click at [667, 686] on em "1" at bounding box center [665, 695] width 25 height 25
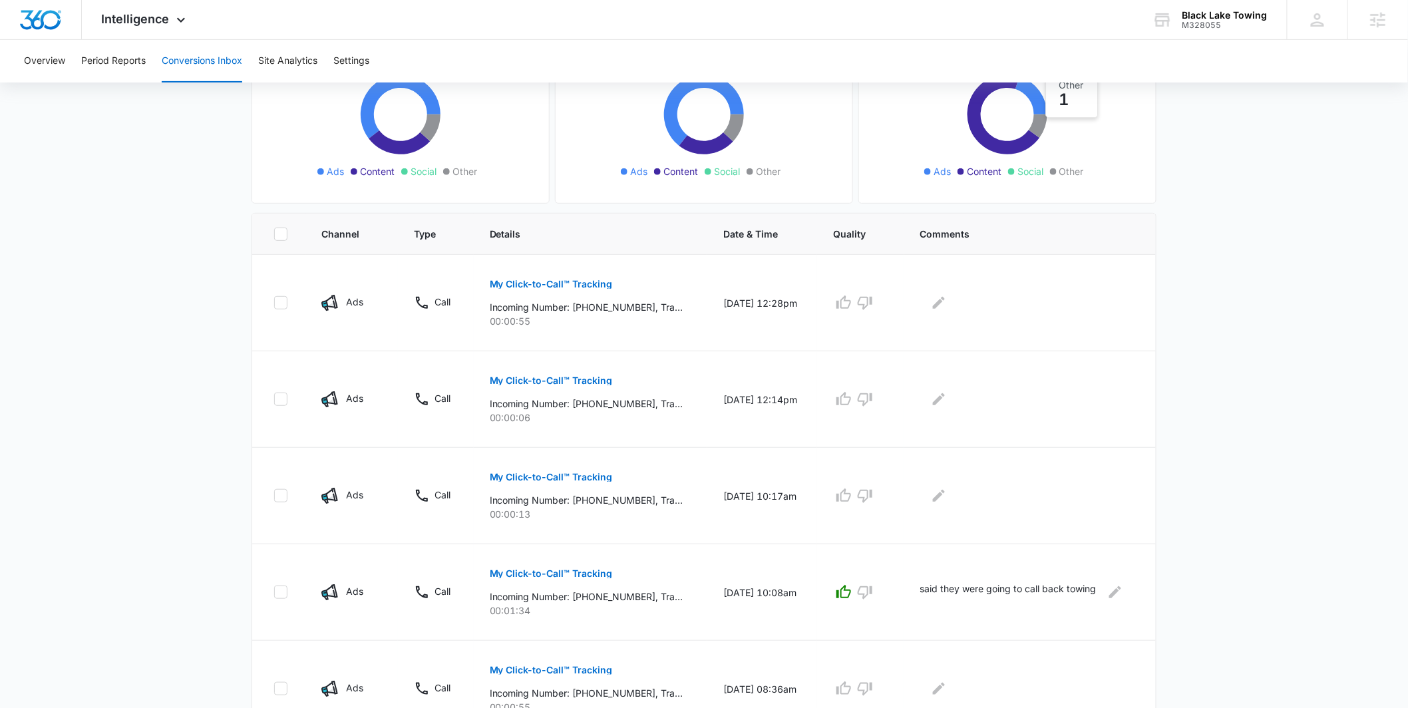
scroll to position [144, 0]
